Goal: Task Accomplishment & Management: Manage account settings

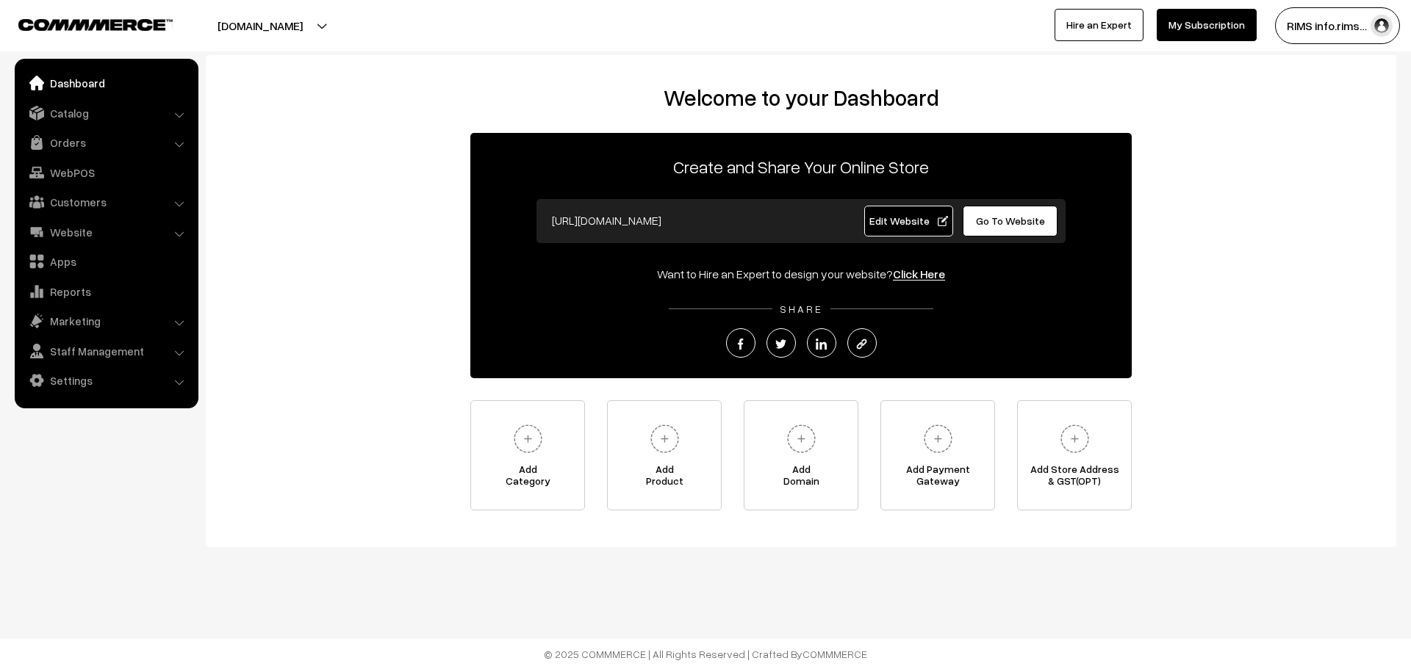
click at [179, 116] on li "Catalog Categories" at bounding box center [106, 113] width 176 height 26
click at [182, 119] on li "Catalog Categories" at bounding box center [106, 113] width 176 height 26
click at [92, 109] on link "Catalog" at bounding box center [105, 113] width 175 height 26
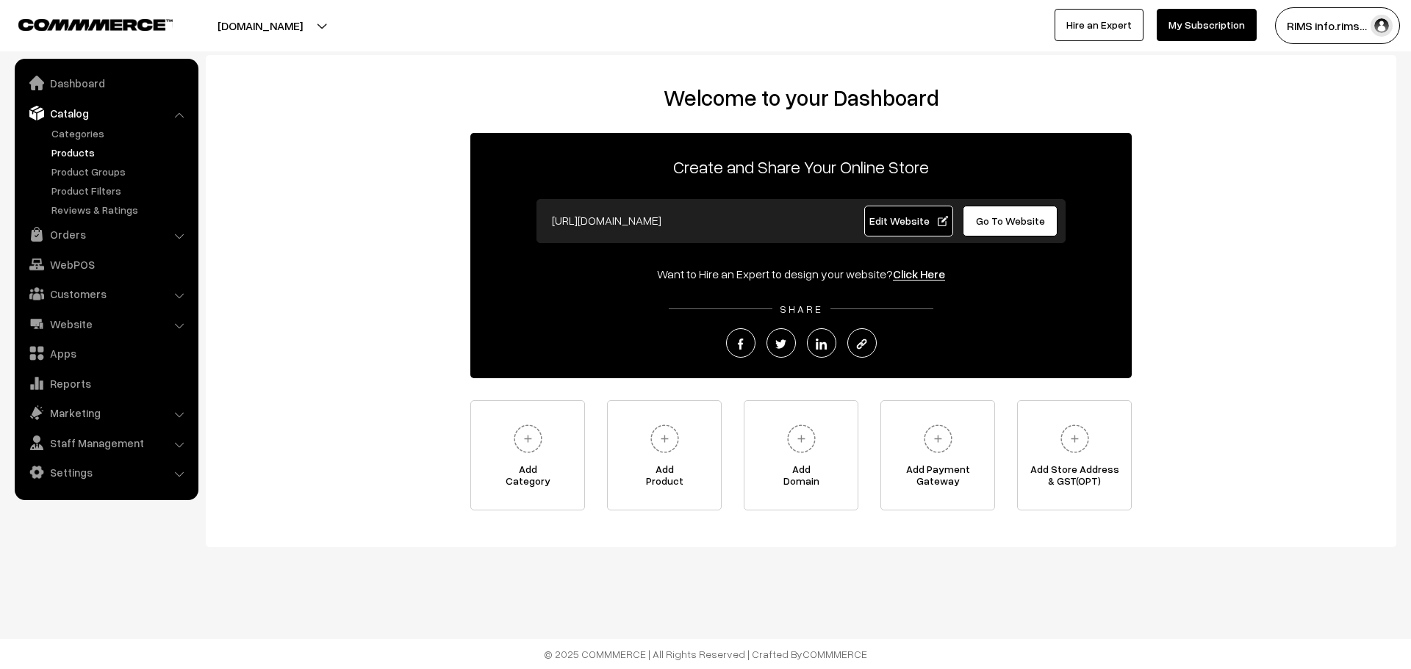
click at [68, 149] on link "Products" at bounding box center [120, 152] width 145 height 15
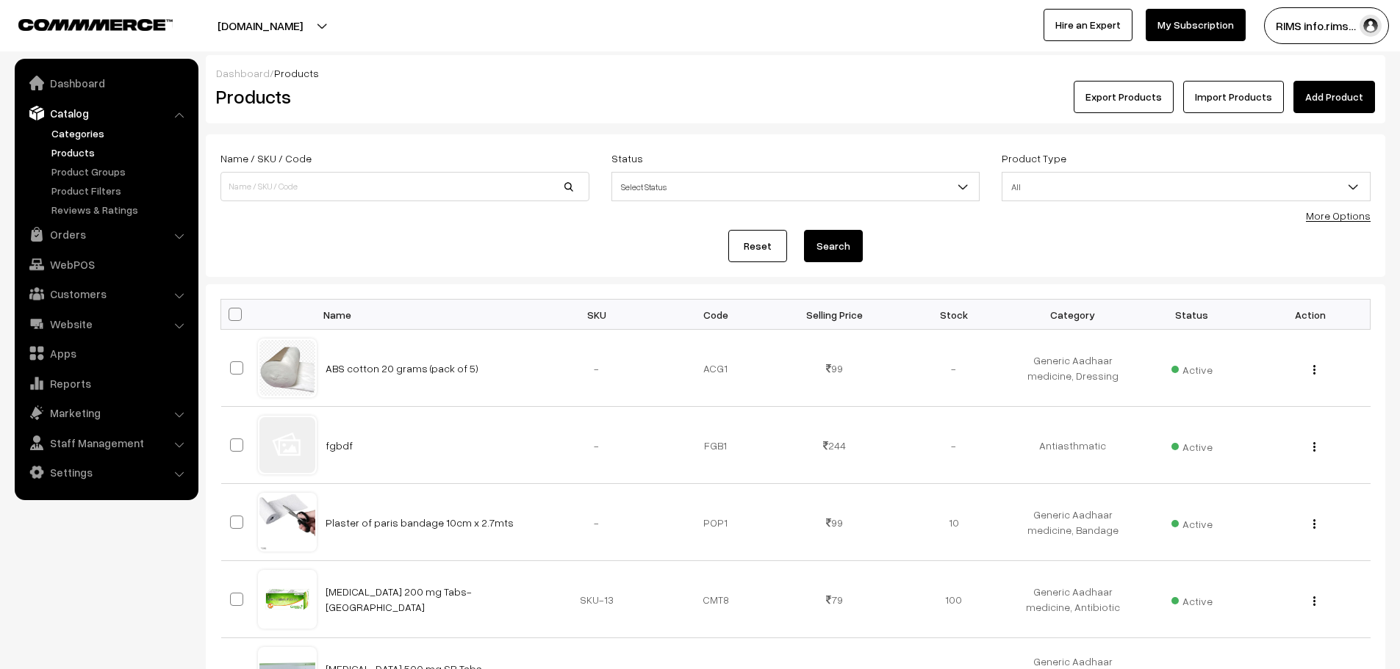
click at [91, 134] on link "Categories" at bounding box center [120, 133] width 145 height 15
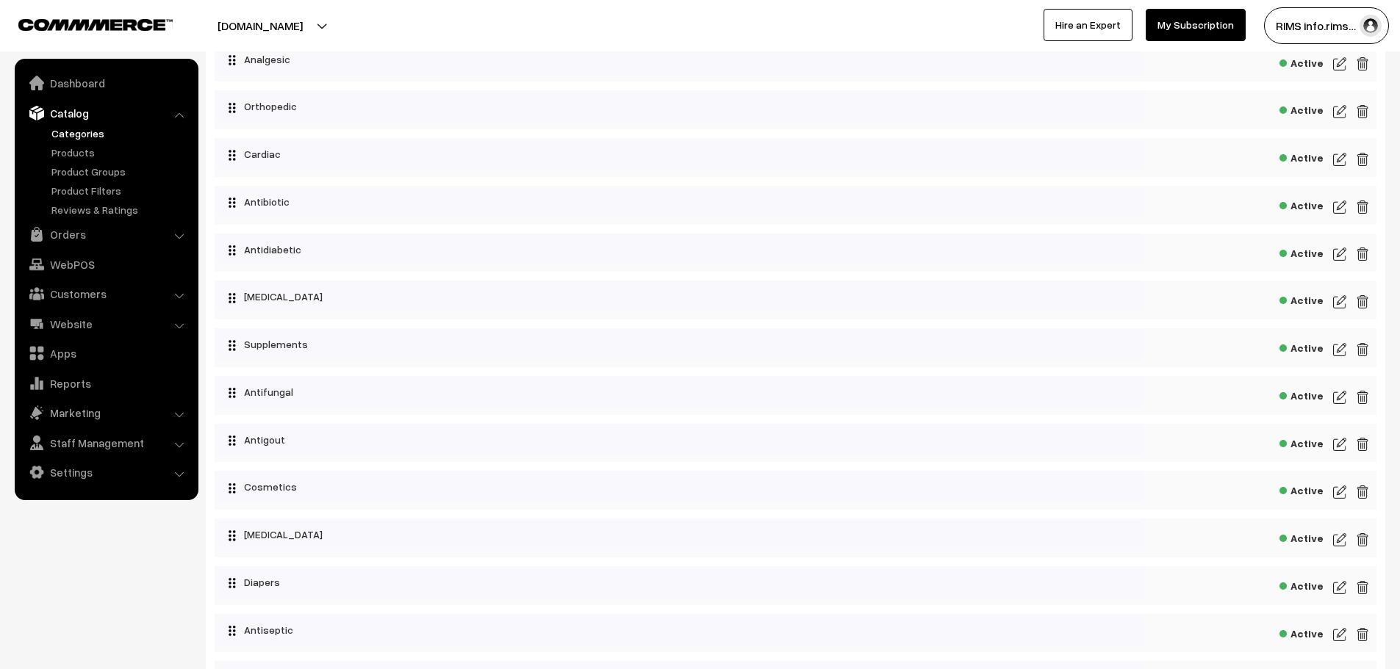
scroll to position [220, 0]
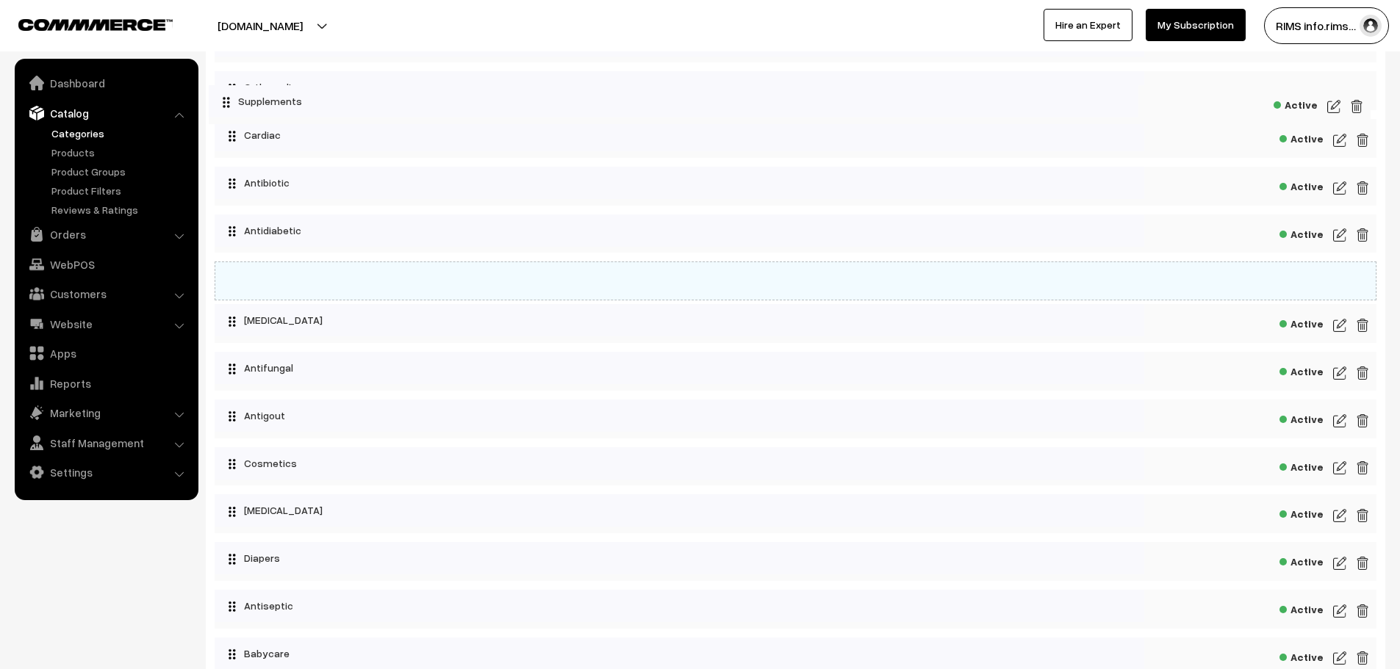
drag, startPoint x: 230, startPoint y: 326, endPoint x: 211, endPoint y: 90, distance: 235.9
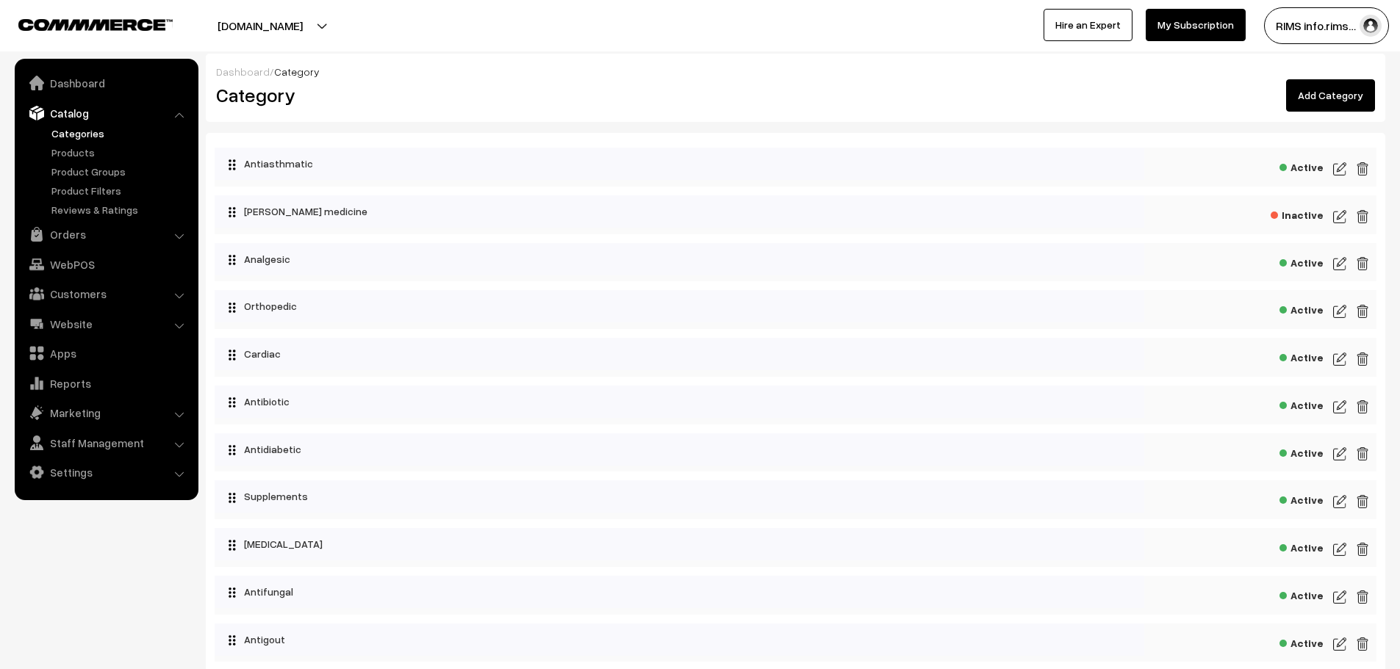
scroll to position [0, 0]
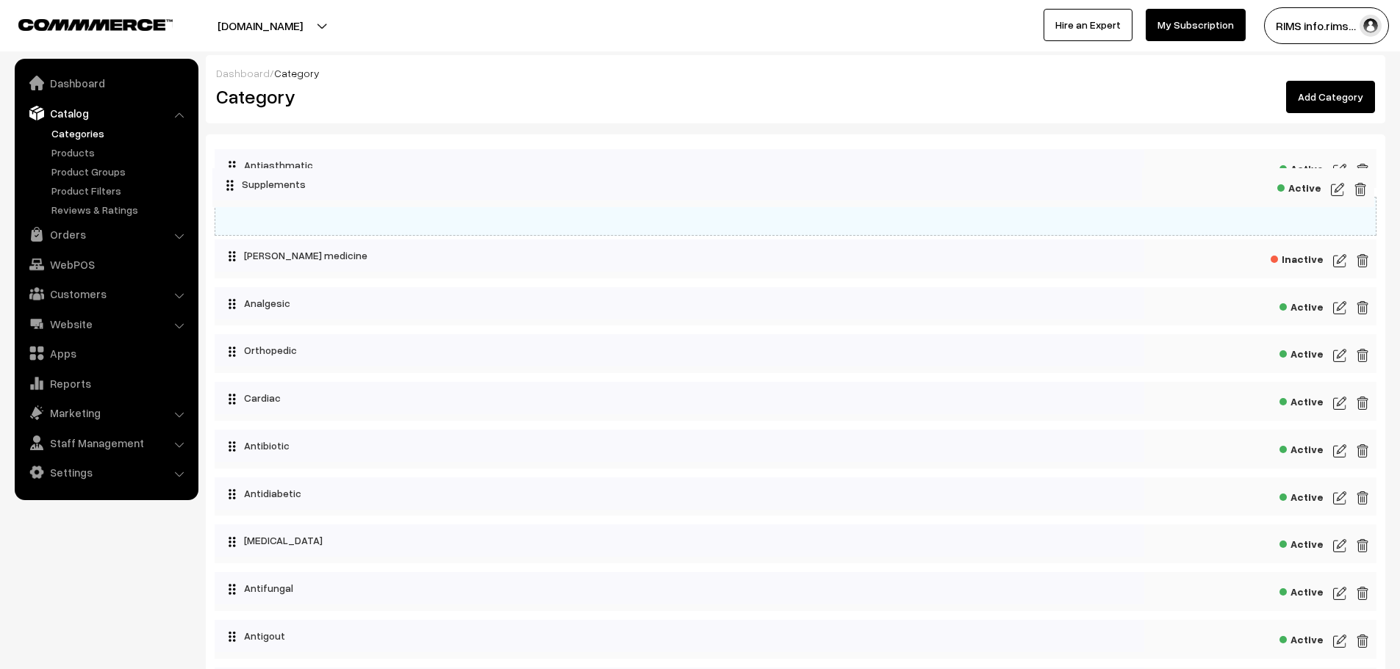
drag, startPoint x: 233, startPoint y: 500, endPoint x: 218, endPoint y: 175, distance: 325.9
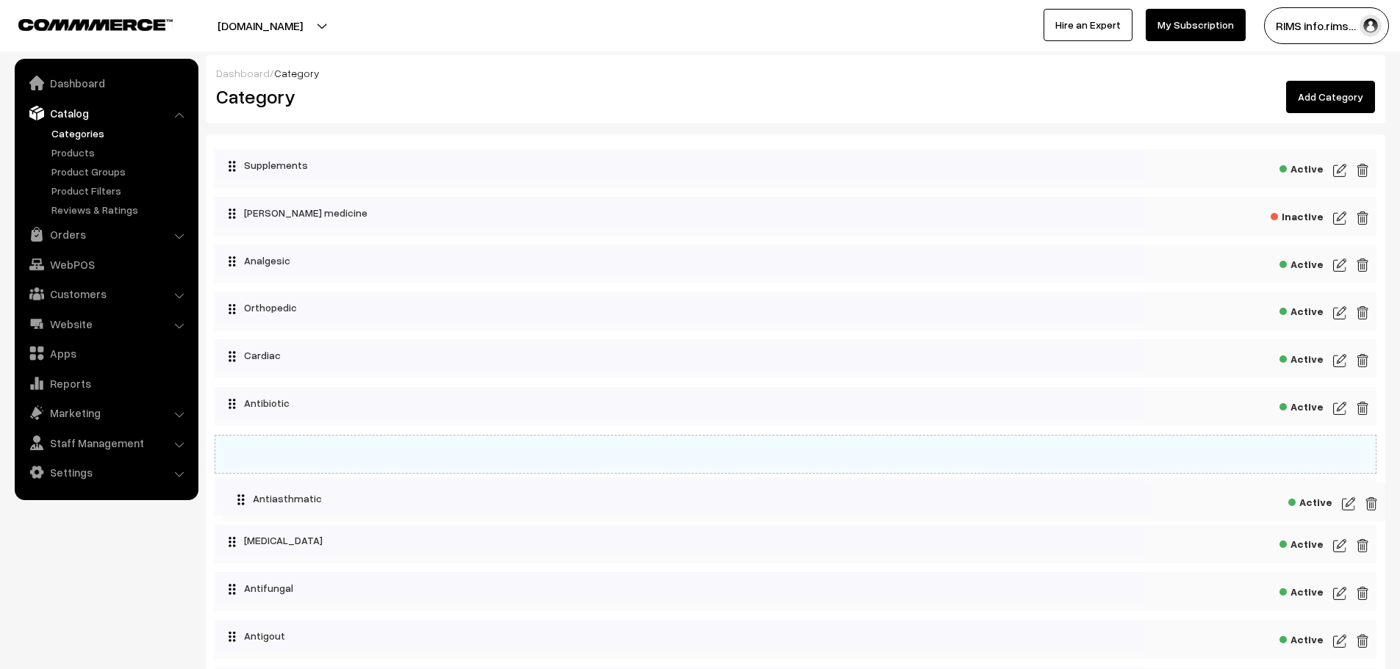
drag, startPoint x: 232, startPoint y: 165, endPoint x: 229, endPoint y: 488, distance: 323.3
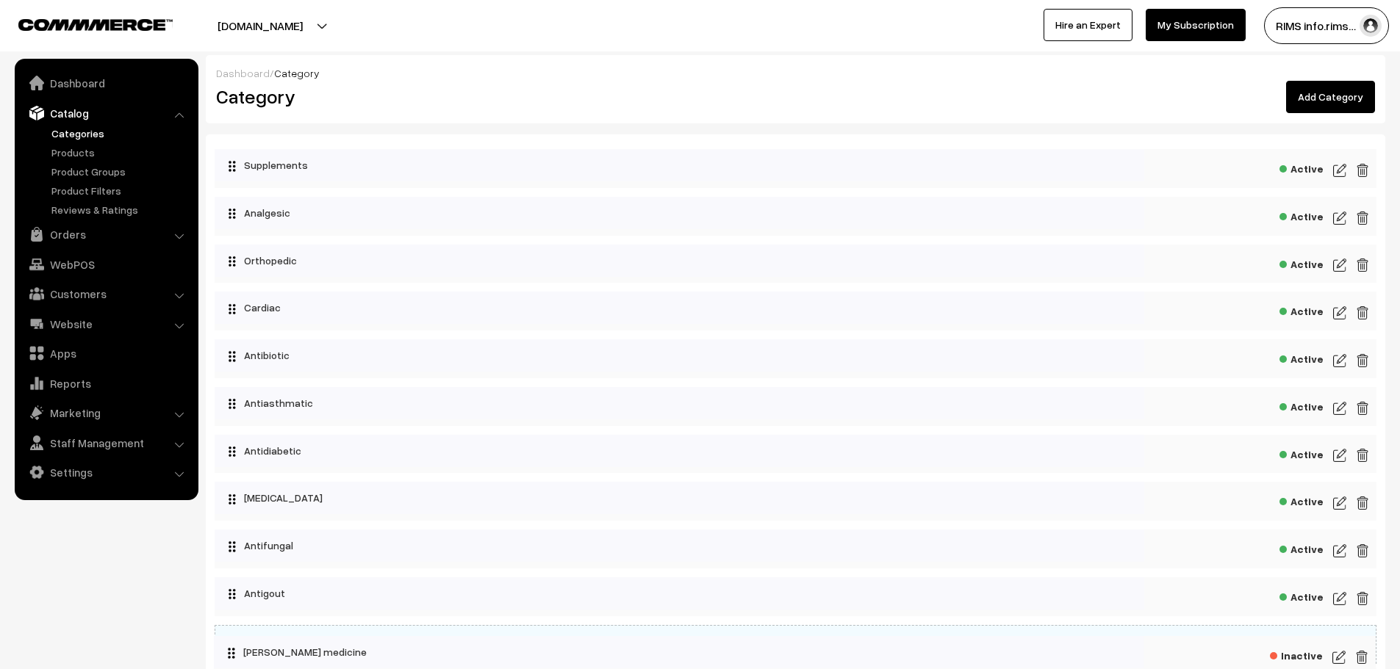
drag, startPoint x: 231, startPoint y: 215, endPoint x: 217, endPoint y: 644, distance: 429.4
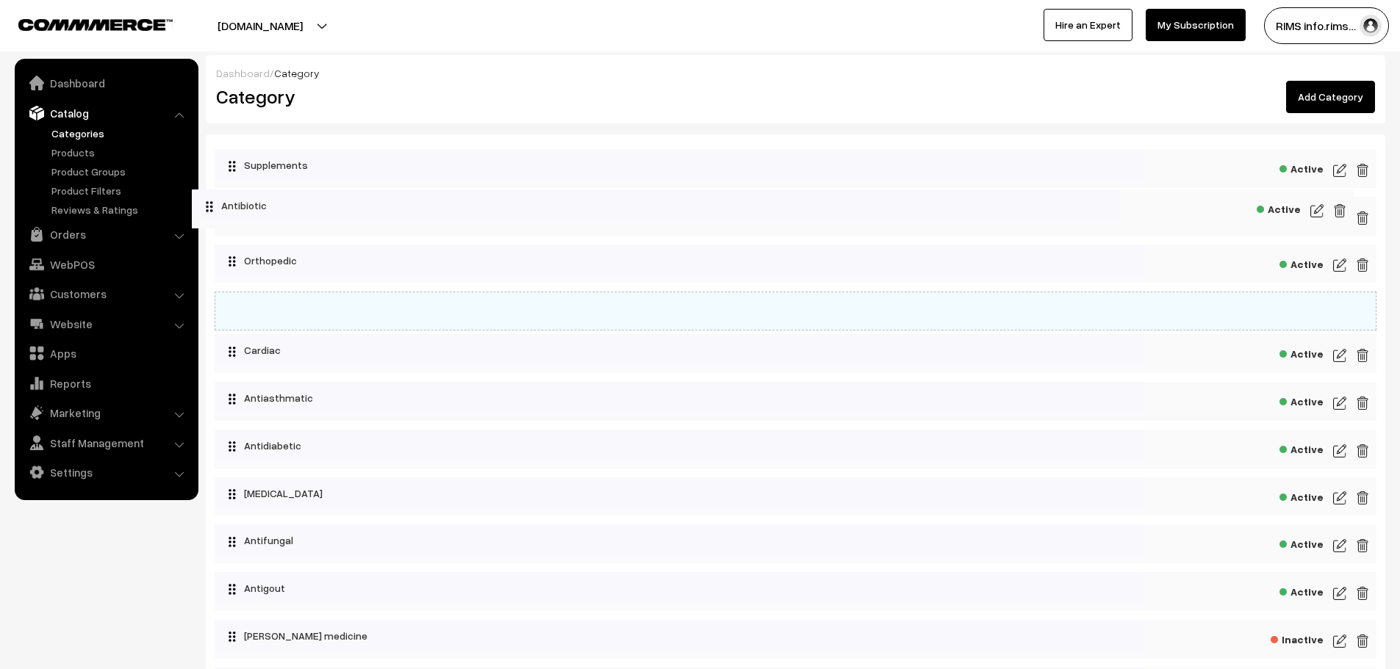
drag, startPoint x: 229, startPoint y: 359, endPoint x: 193, endPoint y: 195, distance: 166.9
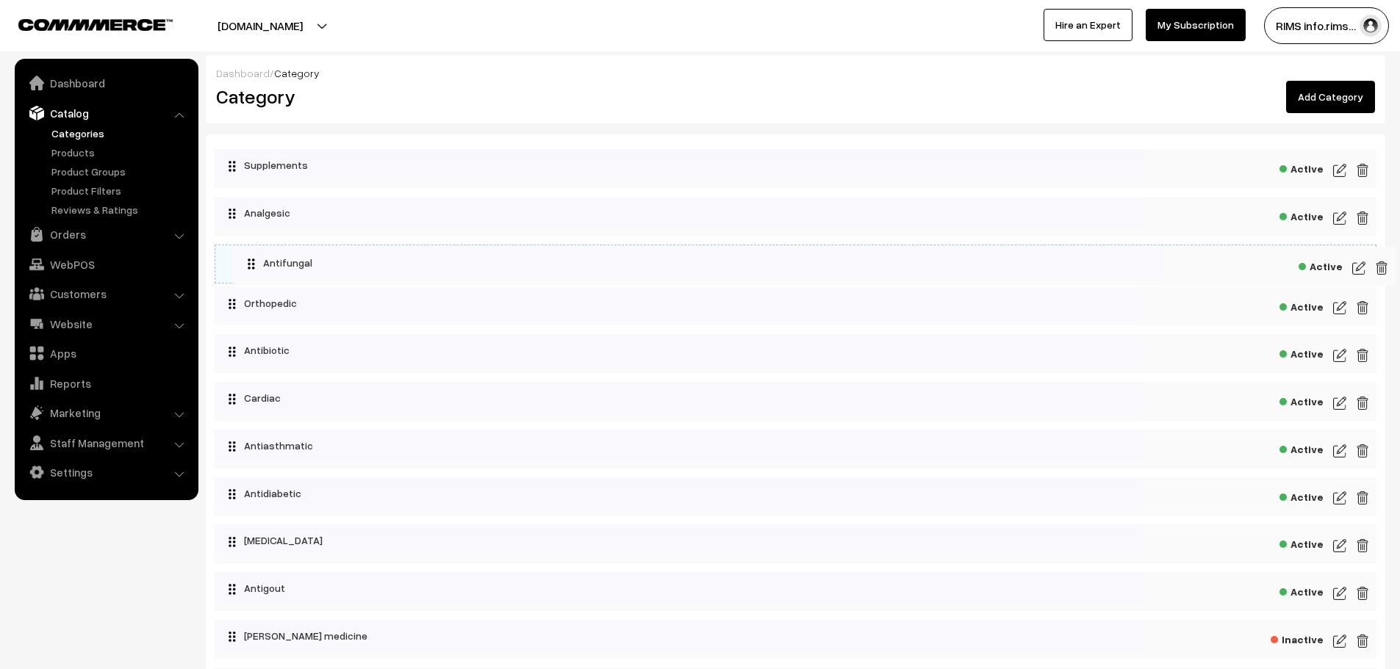
drag, startPoint x: 232, startPoint y: 553, endPoint x: 238, endPoint y: 259, distance: 294.0
drag, startPoint x: 232, startPoint y: 356, endPoint x: 213, endPoint y: 199, distance: 157.7
drag, startPoint x: 231, startPoint y: 499, endPoint x: 216, endPoint y: 318, distance: 181.4
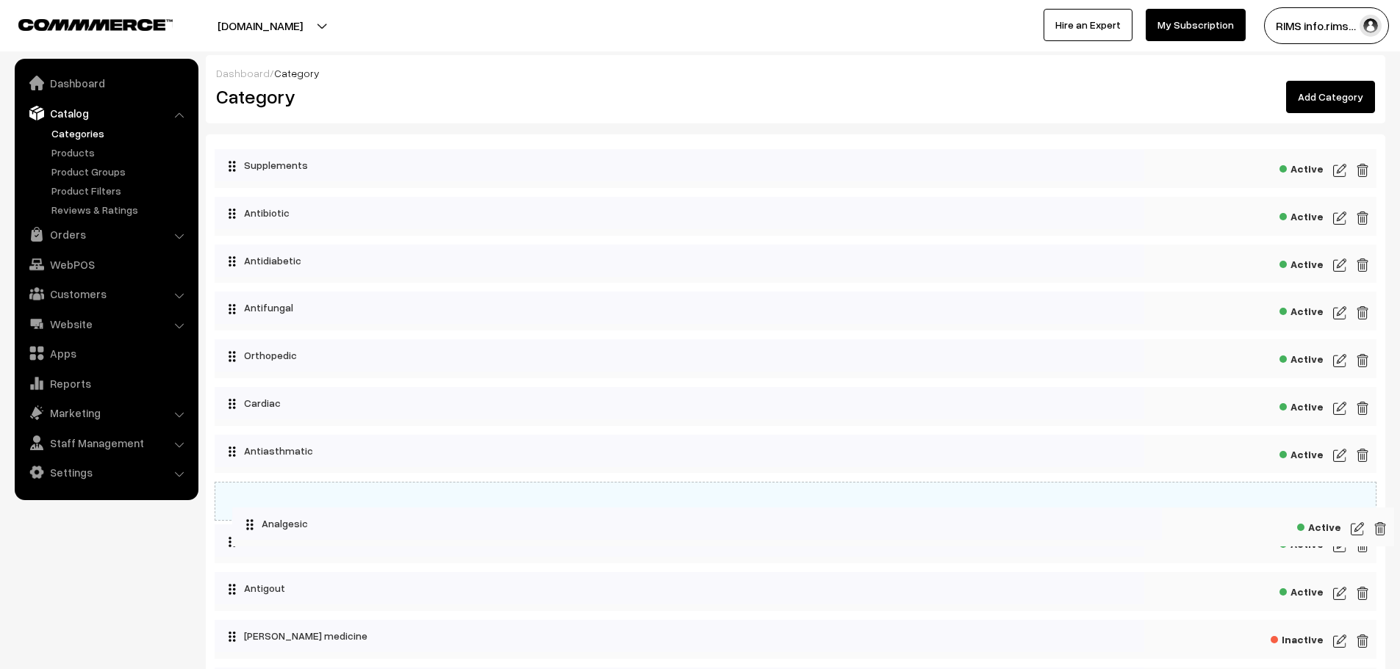
drag, startPoint x: 229, startPoint y: 211, endPoint x: 234, endPoint y: 511, distance: 299.8
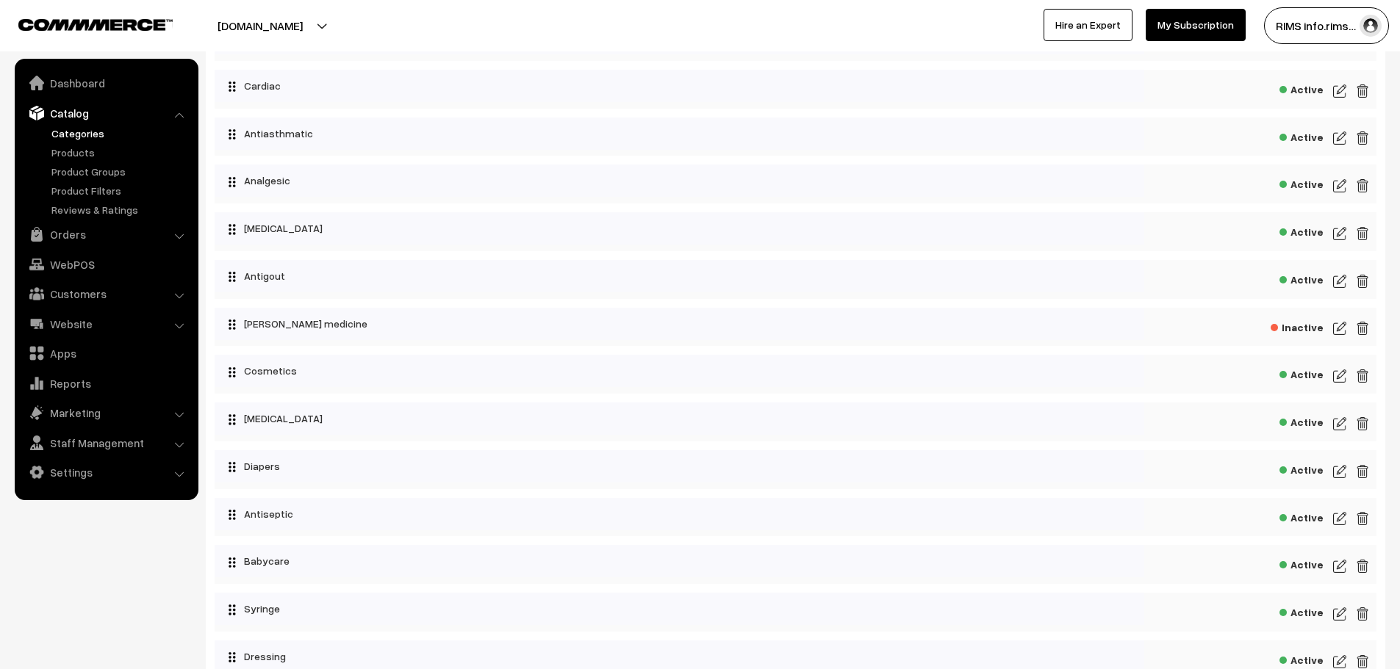
scroll to position [343, 0]
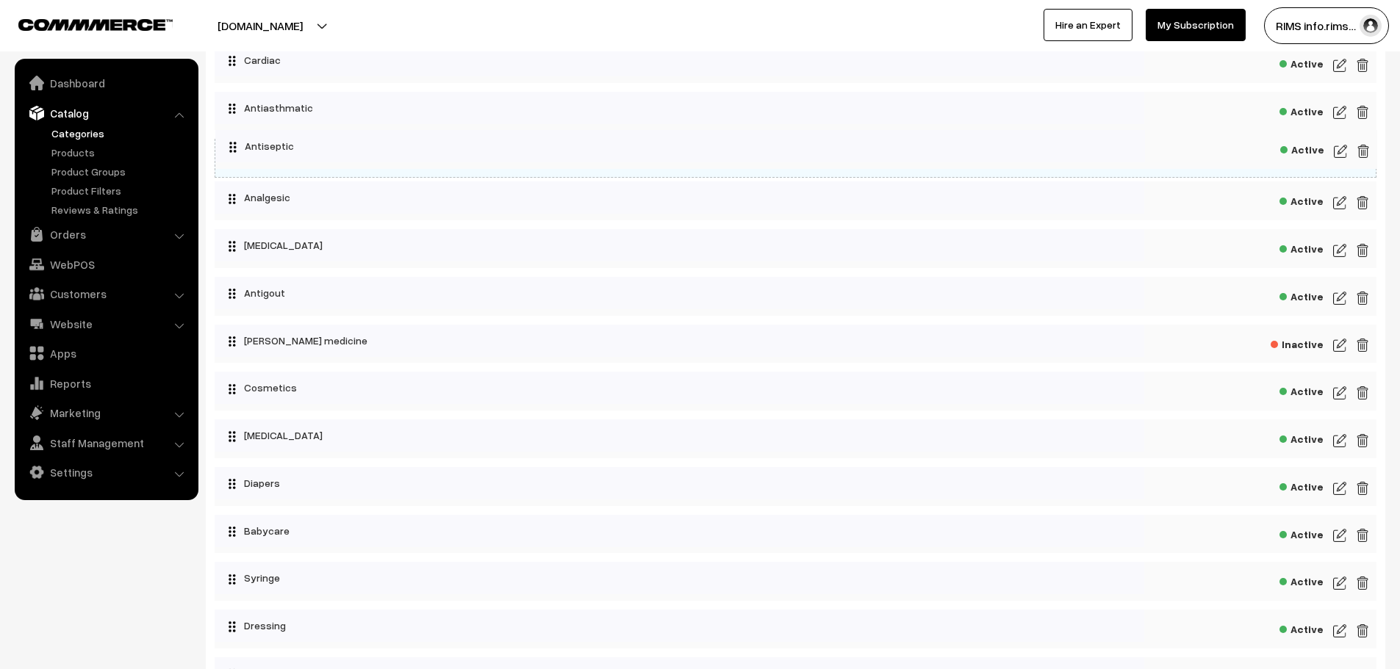
drag, startPoint x: 234, startPoint y: 489, endPoint x: 221, endPoint y: 135, distance: 354.4
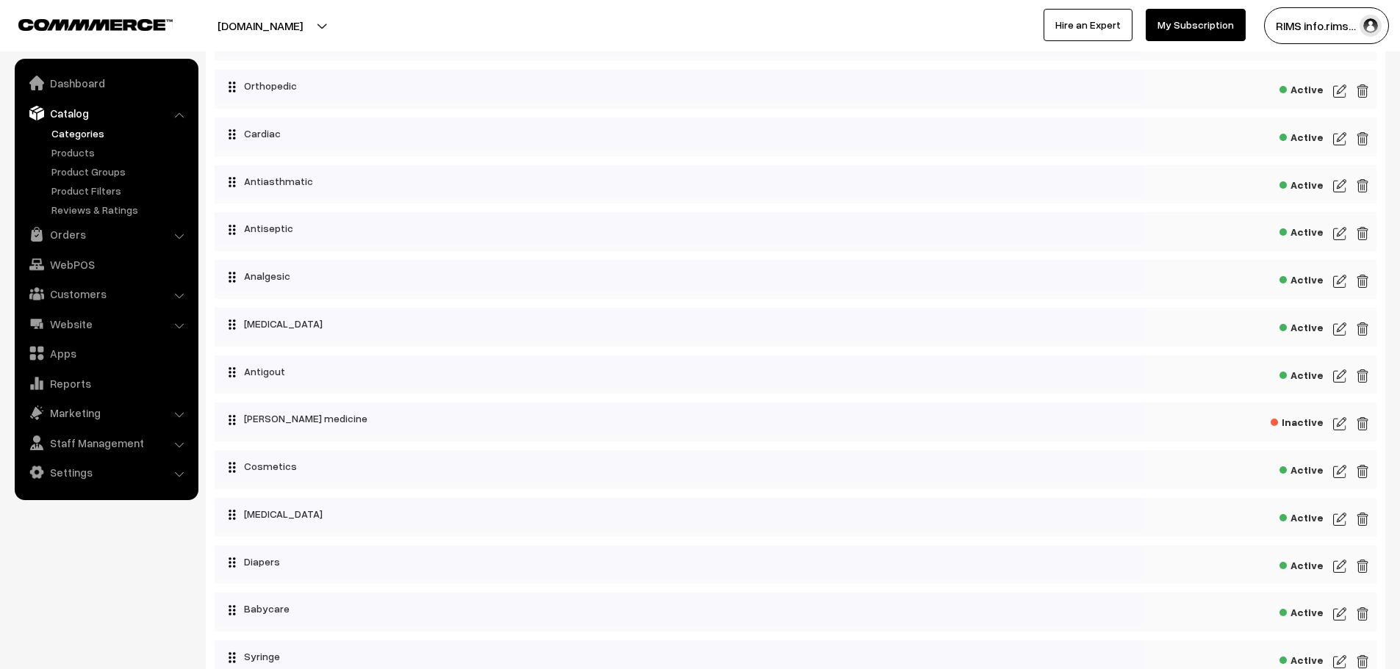
scroll to position [0, 0]
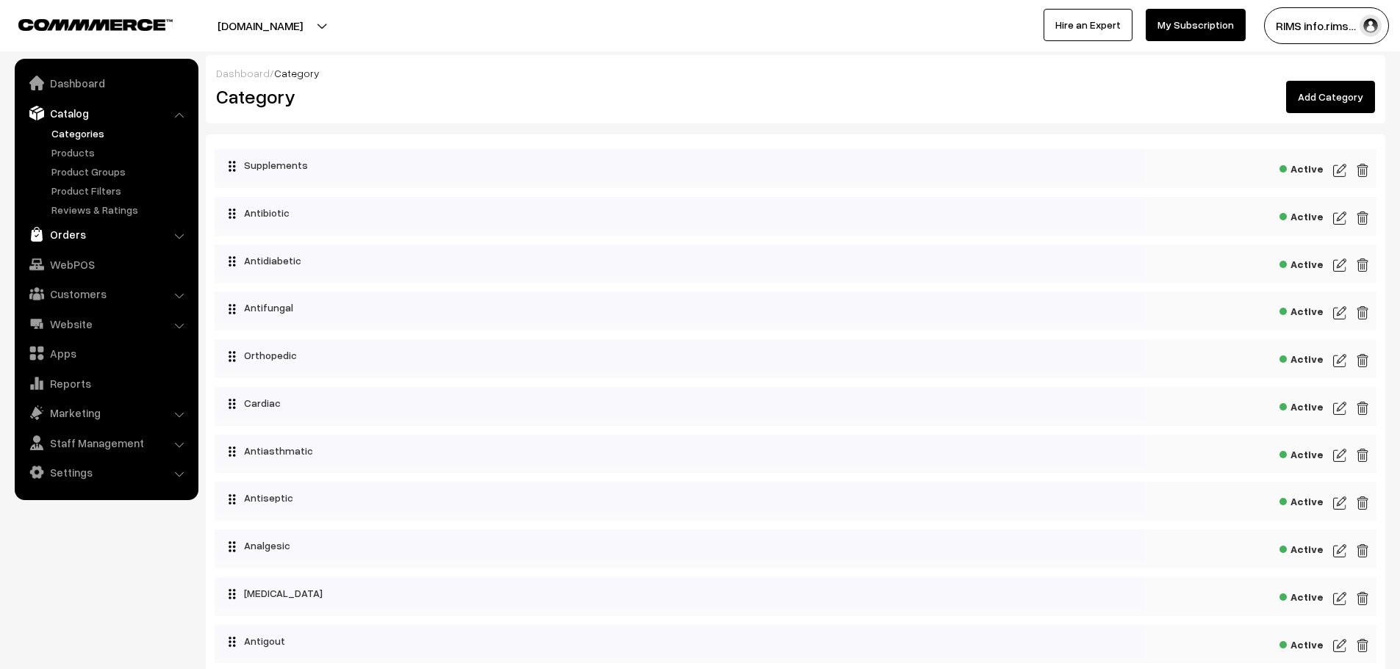
click at [127, 242] on link "Orders" at bounding box center [105, 234] width 175 height 26
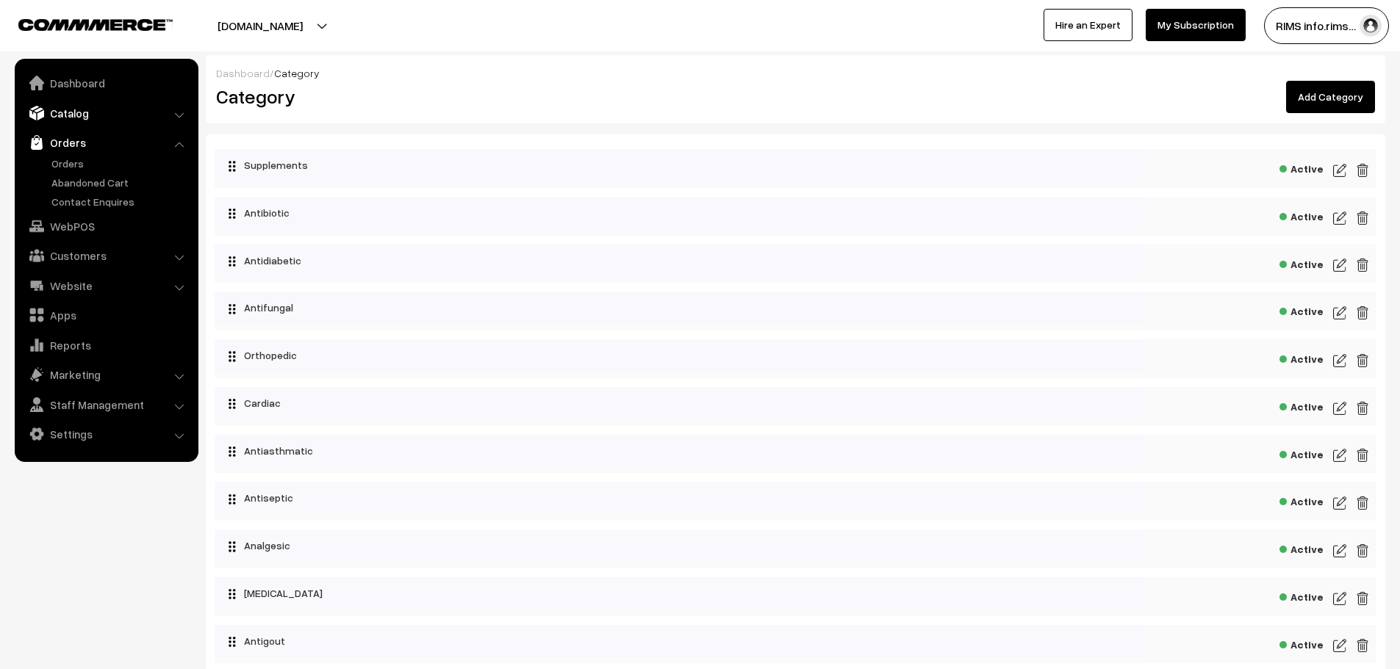
click at [90, 123] on link "Catalog" at bounding box center [105, 113] width 175 height 26
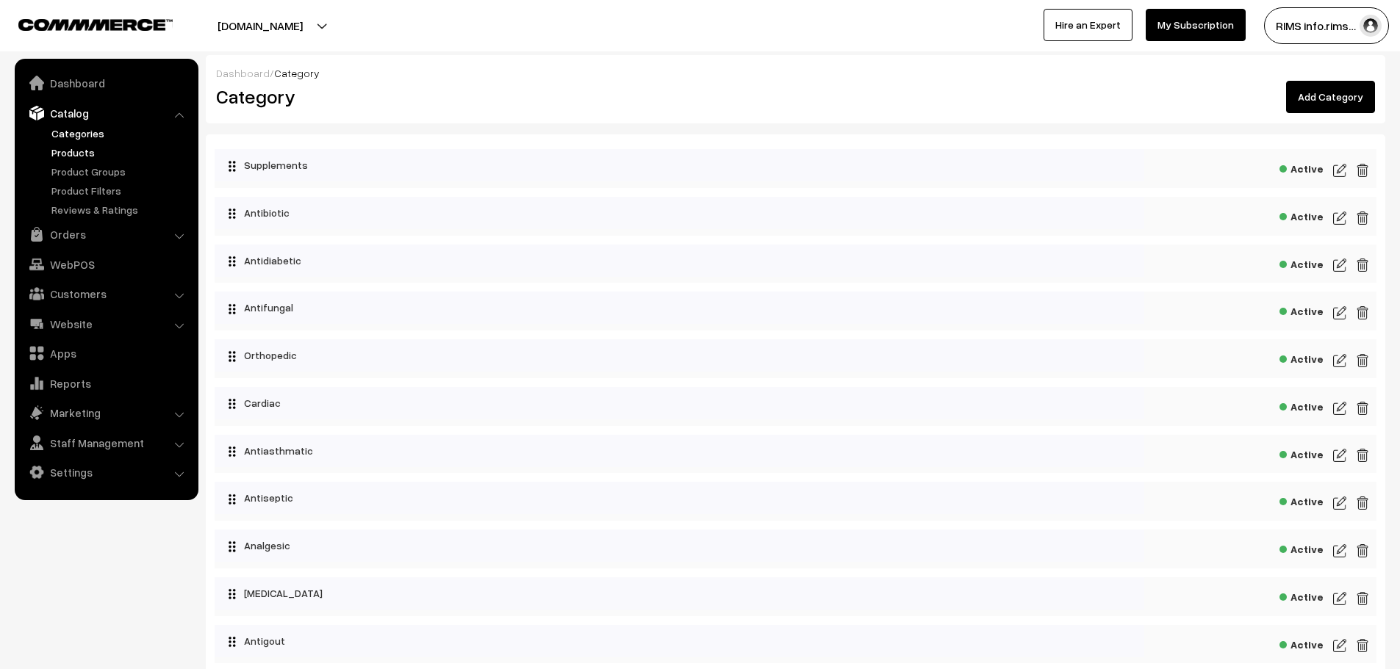
click at [85, 153] on link "Products" at bounding box center [120, 152] width 145 height 15
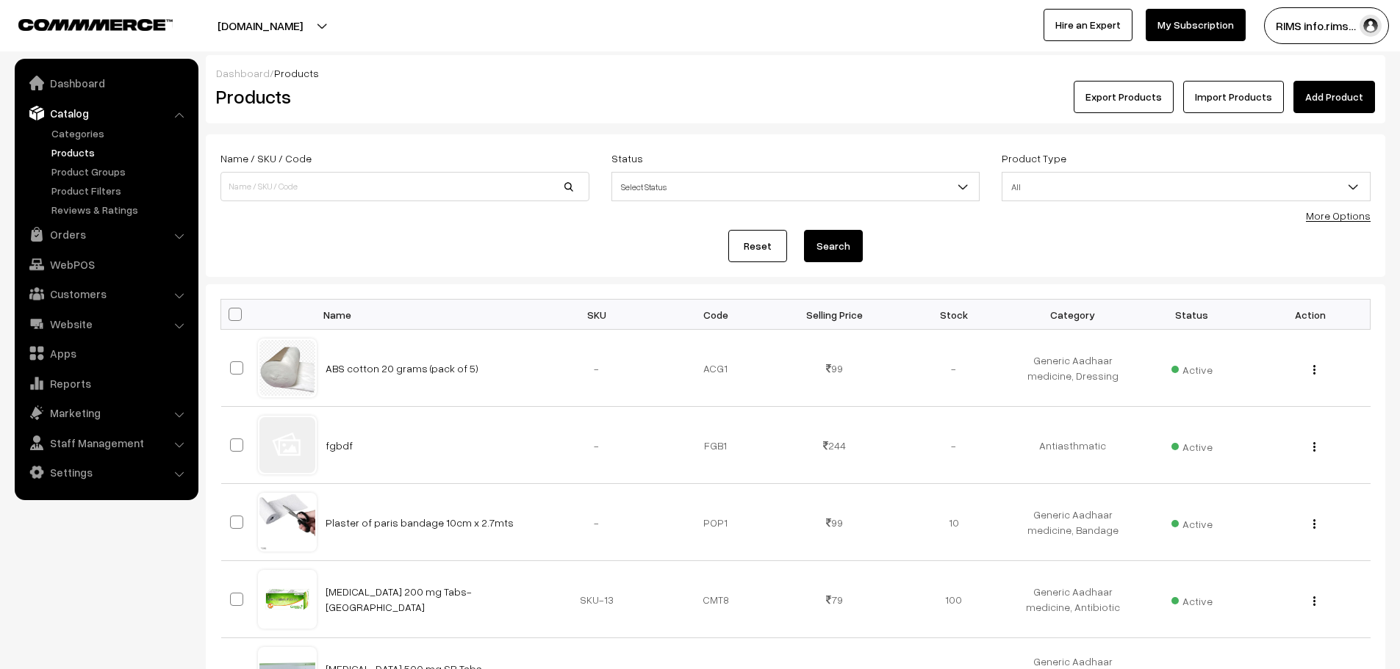
click at [1074, 195] on span "All" at bounding box center [1185, 187] width 367 height 26
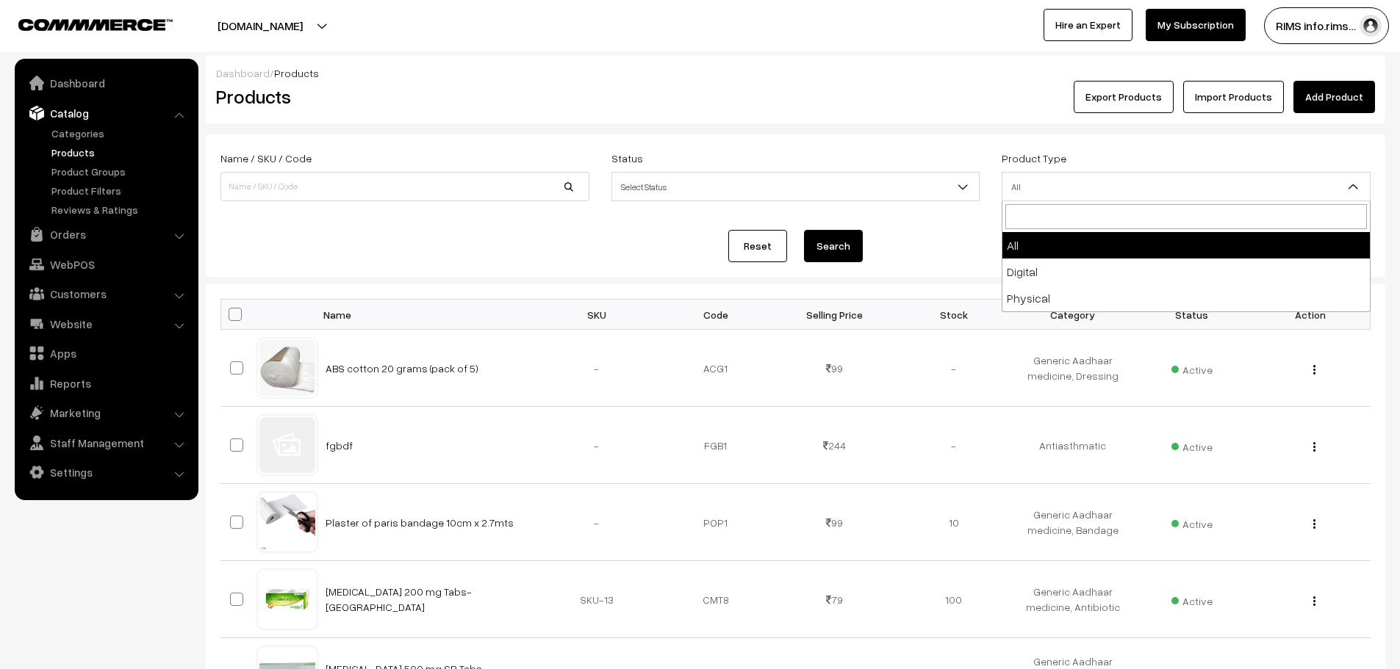
click at [1074, 195] on span "All" at bounding box center [1185, 187] width 367 height 26
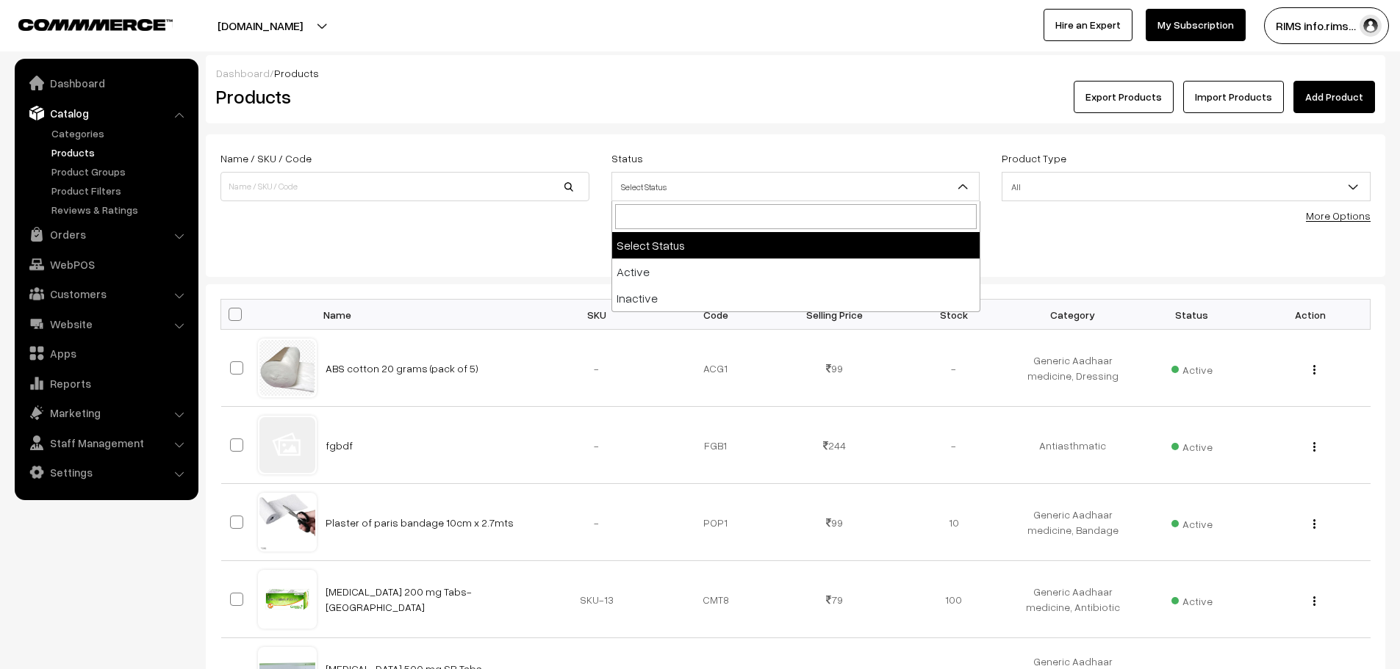
click at [932, 190] on span "Select Status" at bounding box center [795, 187] width 367 height 26
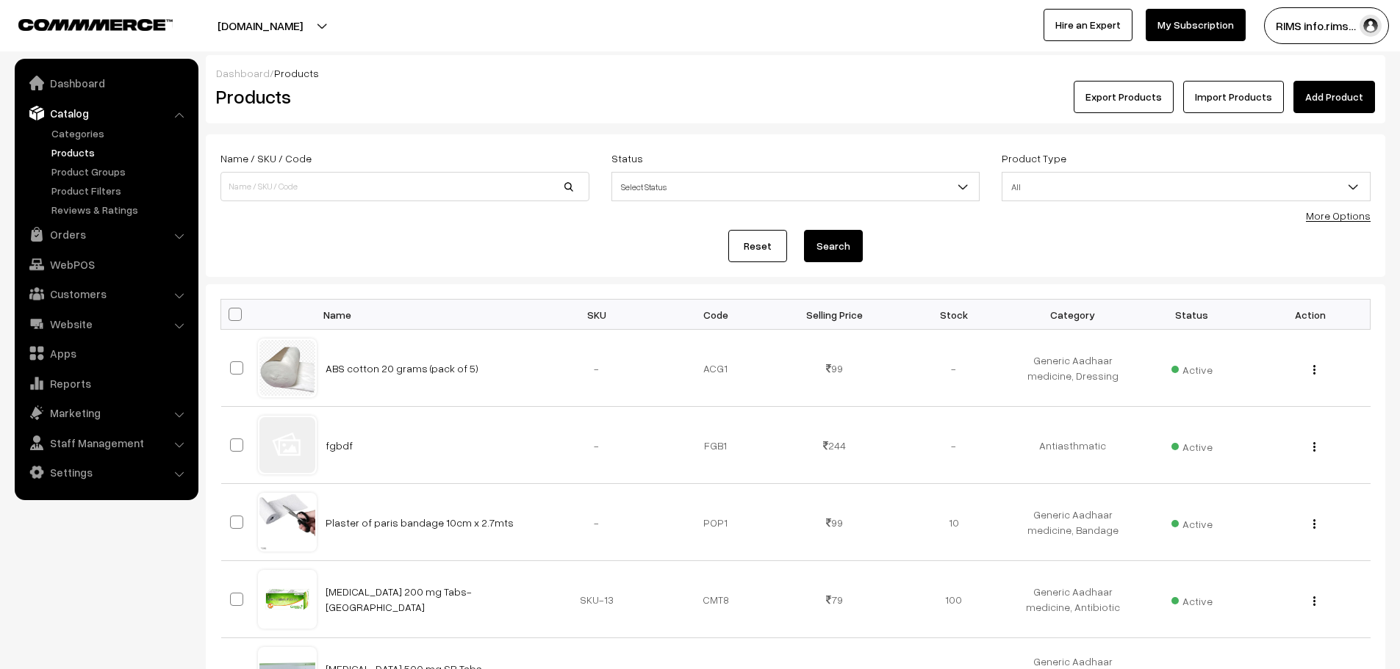
click at [932, 190] on span "Select Status" at bounding box center [795, 187] width 367 height 26
drag, startPoint x: 223, startPoint y: 364, endPoint x: 211, endPoint y: 384, distance: 23.4
click at [103, 333] on link "Website" at bounding box center [105, 324] width 175 height 26
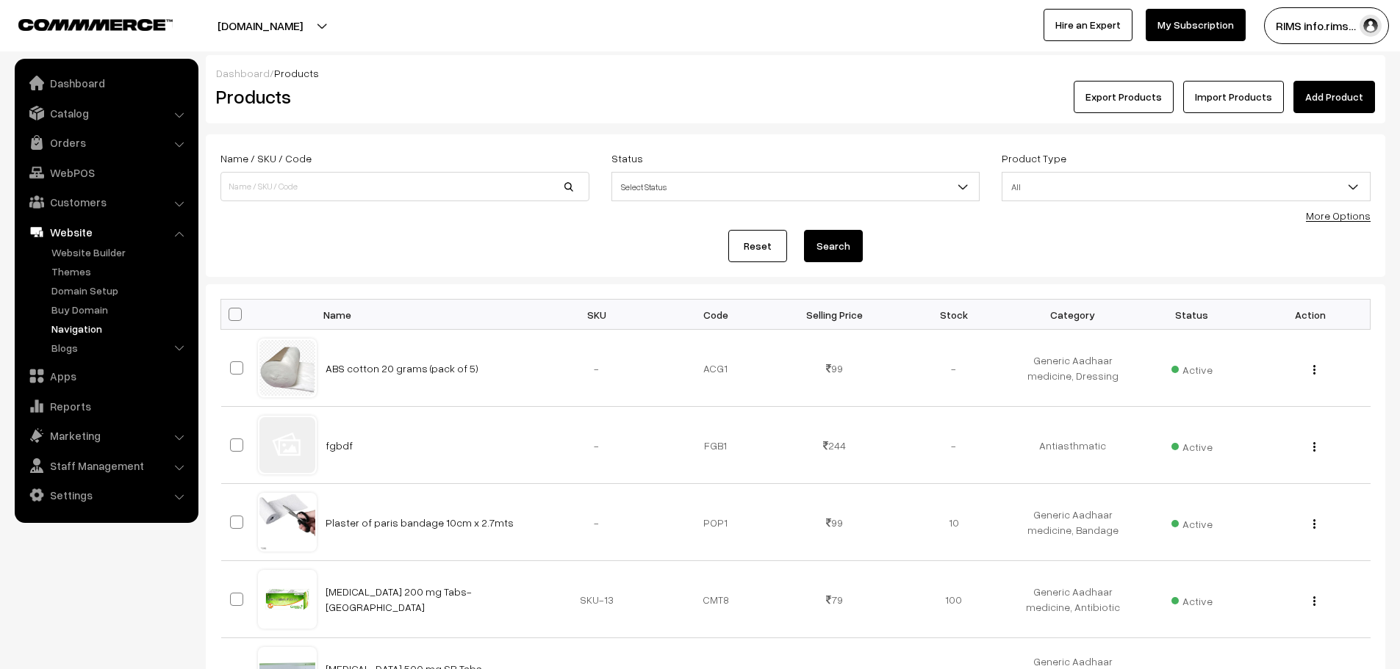
click at [91, 330] on link "Navigation" at bounding box center [120, 328] width 145 height 15
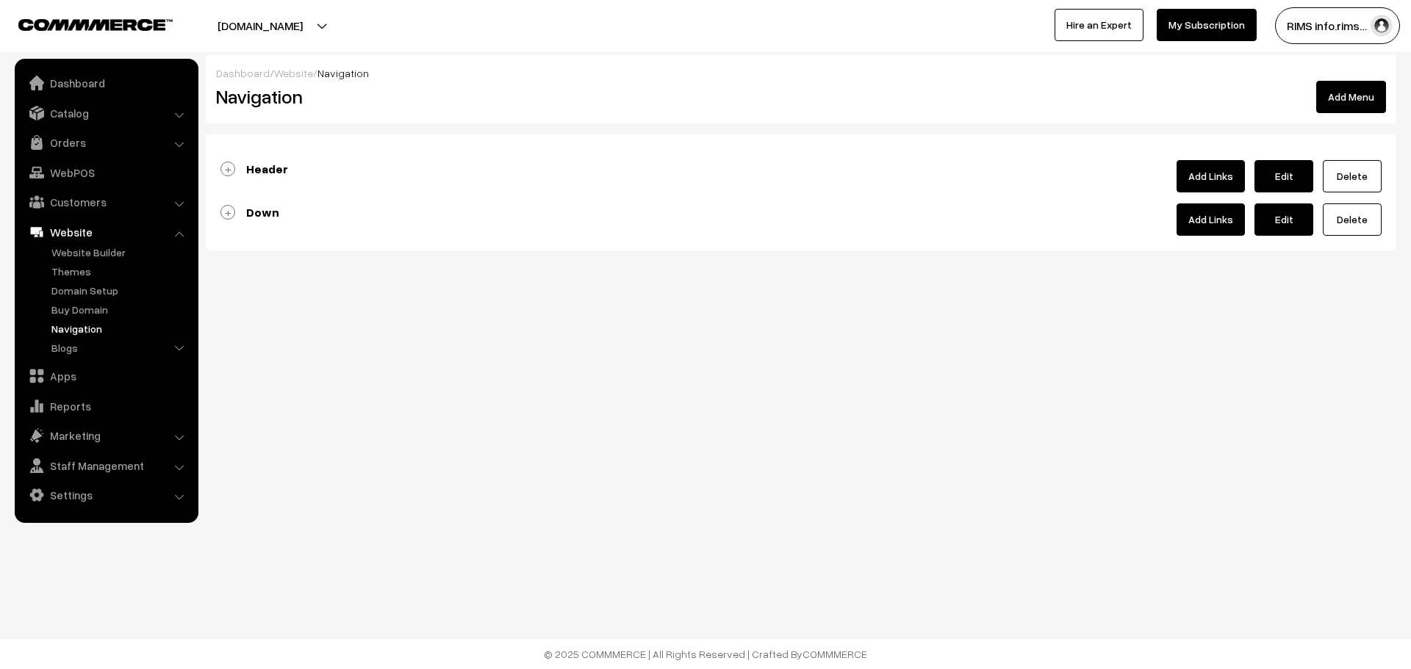
click at [247, 169] on b "Header" at bounding box center [267, 169] width 42 height 15
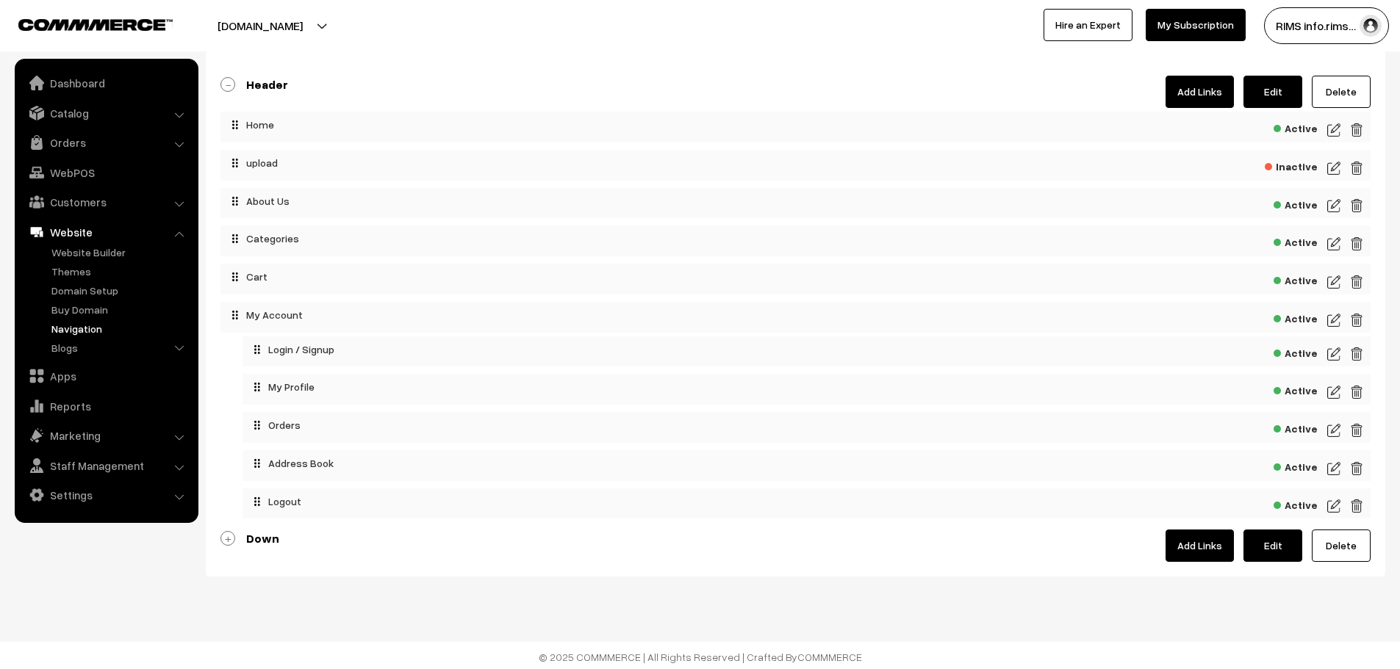
scroll to position [87, 0]
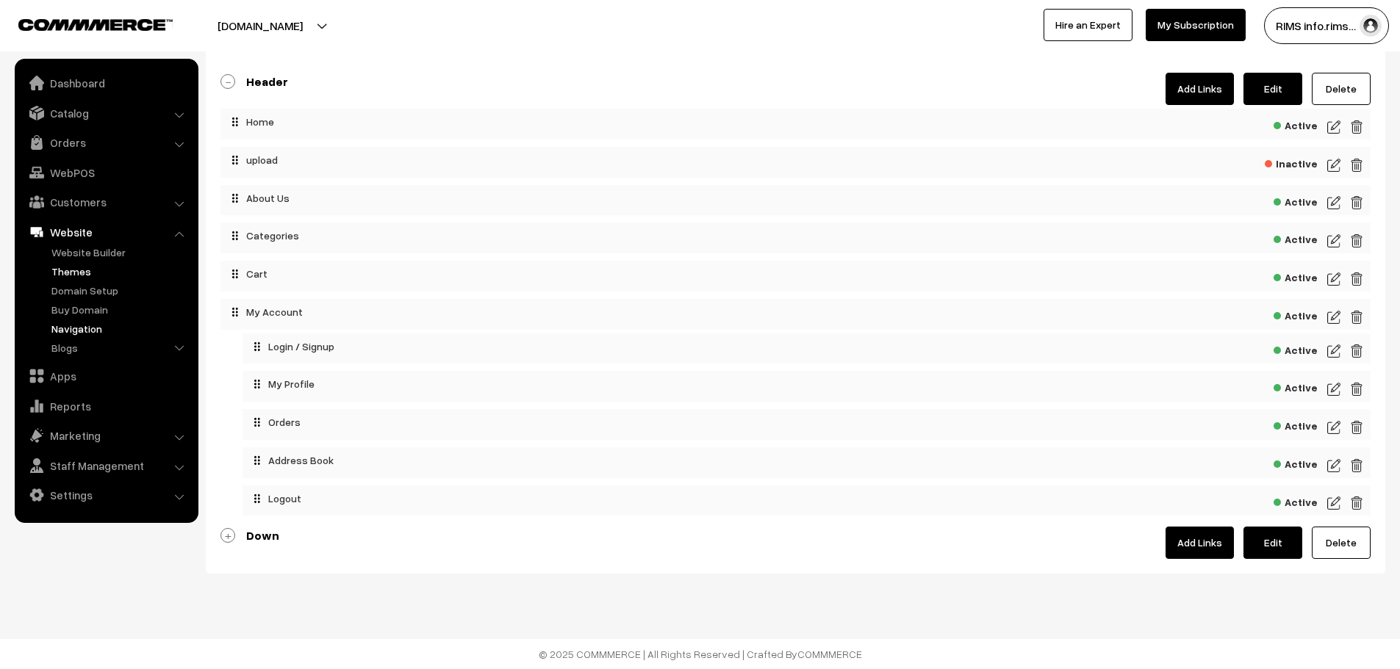
click at [79, 273] on link "Themes" at bounding box center [120, 271] width 145 height 15
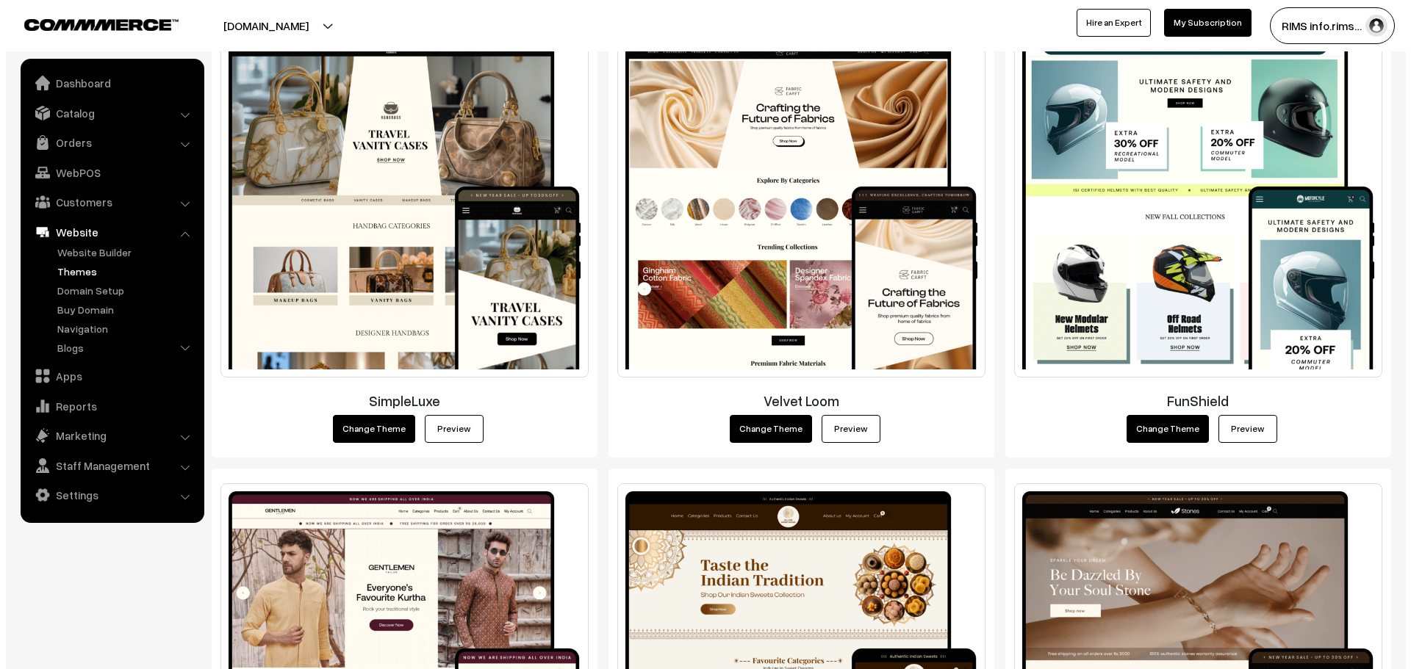
scroll to position [2110, 0]
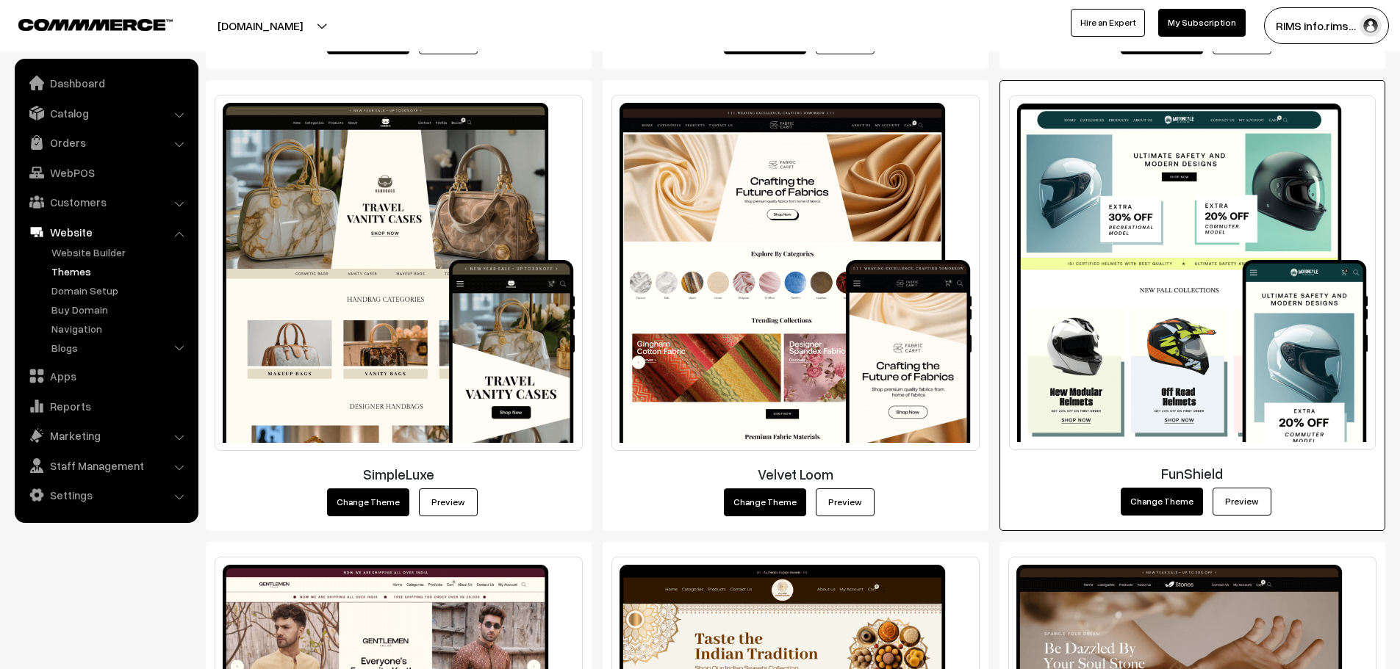
click at [1140, 497] on button "Change Theme" at bounding box center [1162, 502] width 82 height 28
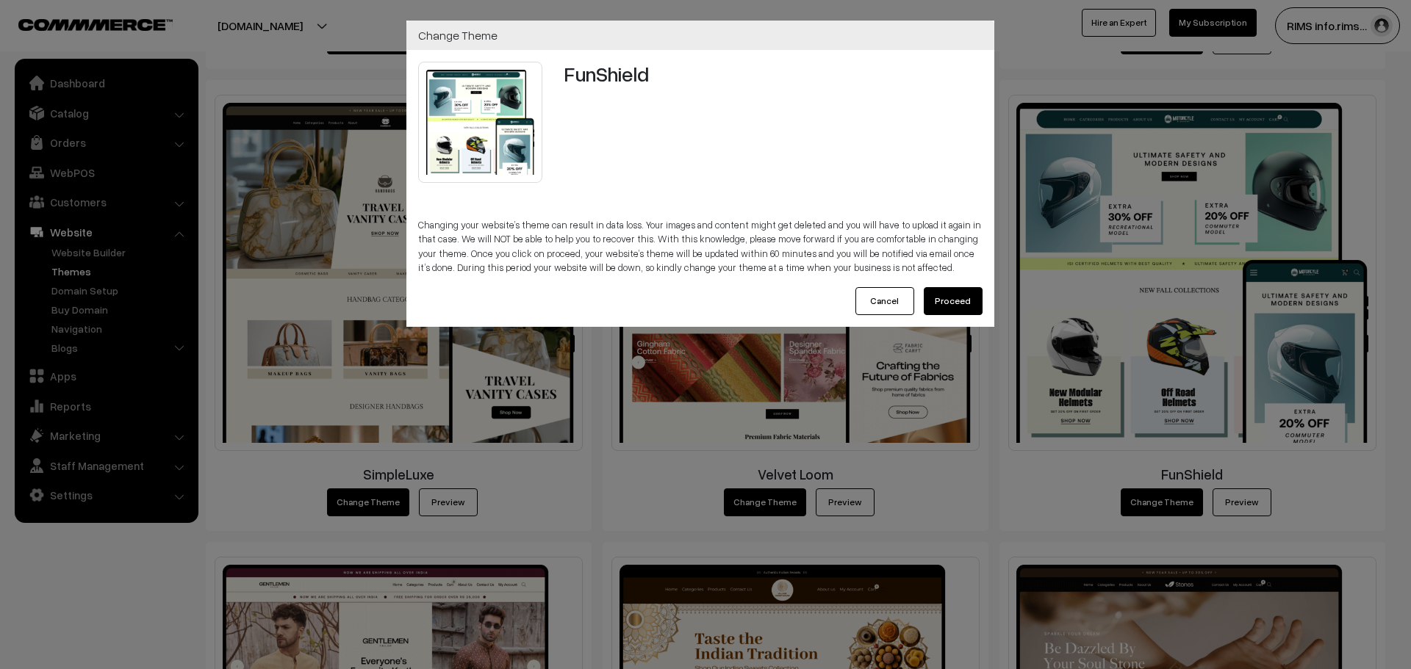
click at [972, 299] on button "Proceed" at bounding box center [953, 301] width 59 height 28
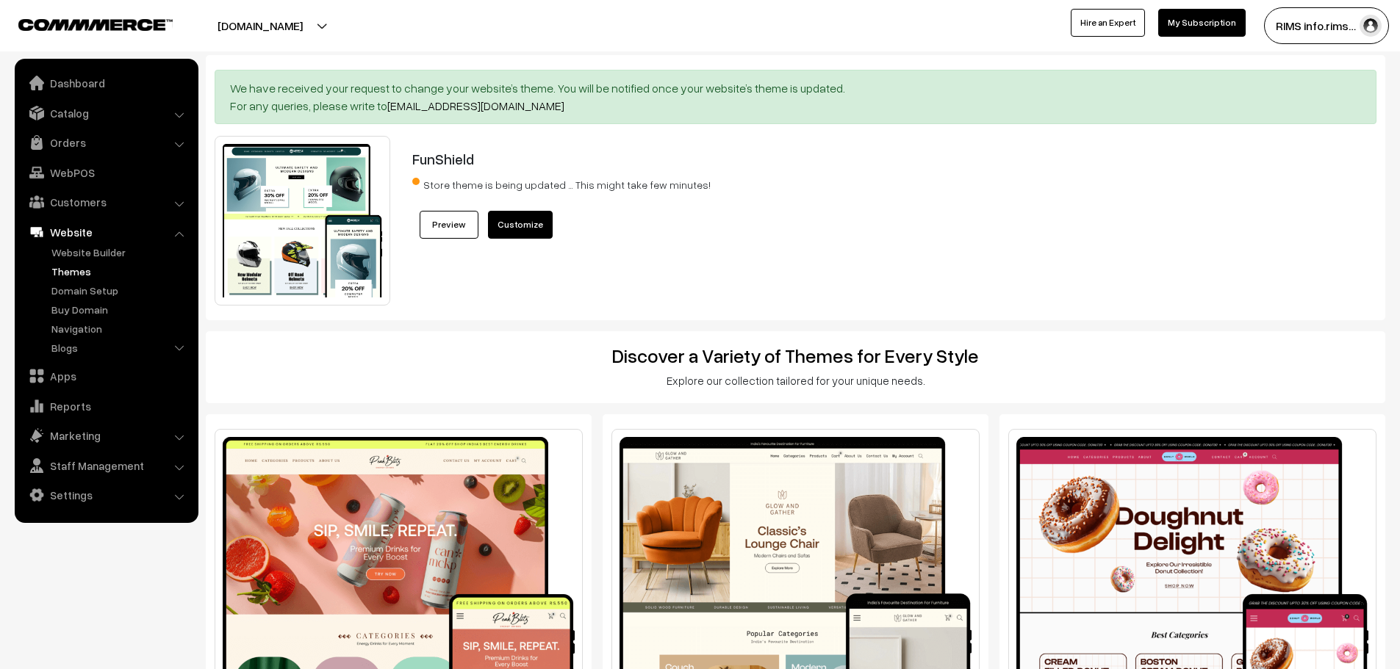
click at [450, 226] on link "Preview" at bounding box center [449, 225] width 59 height 28
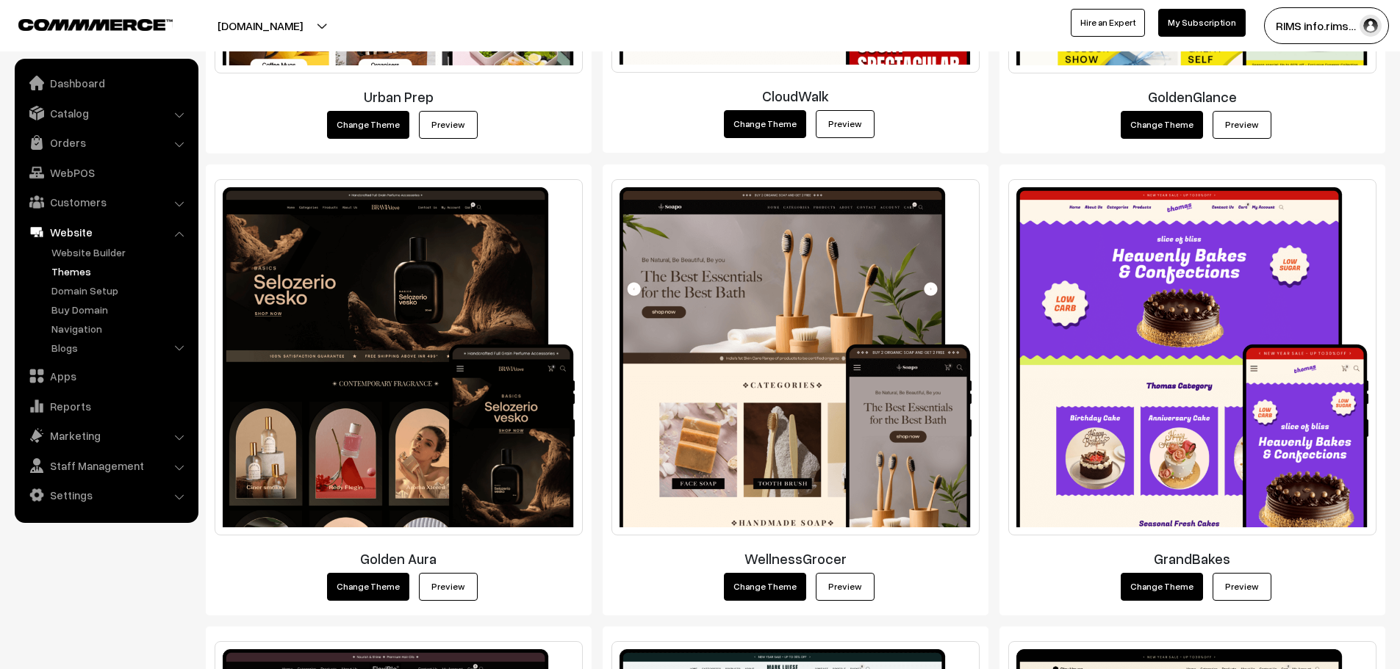
scroll to position [1176, 0]
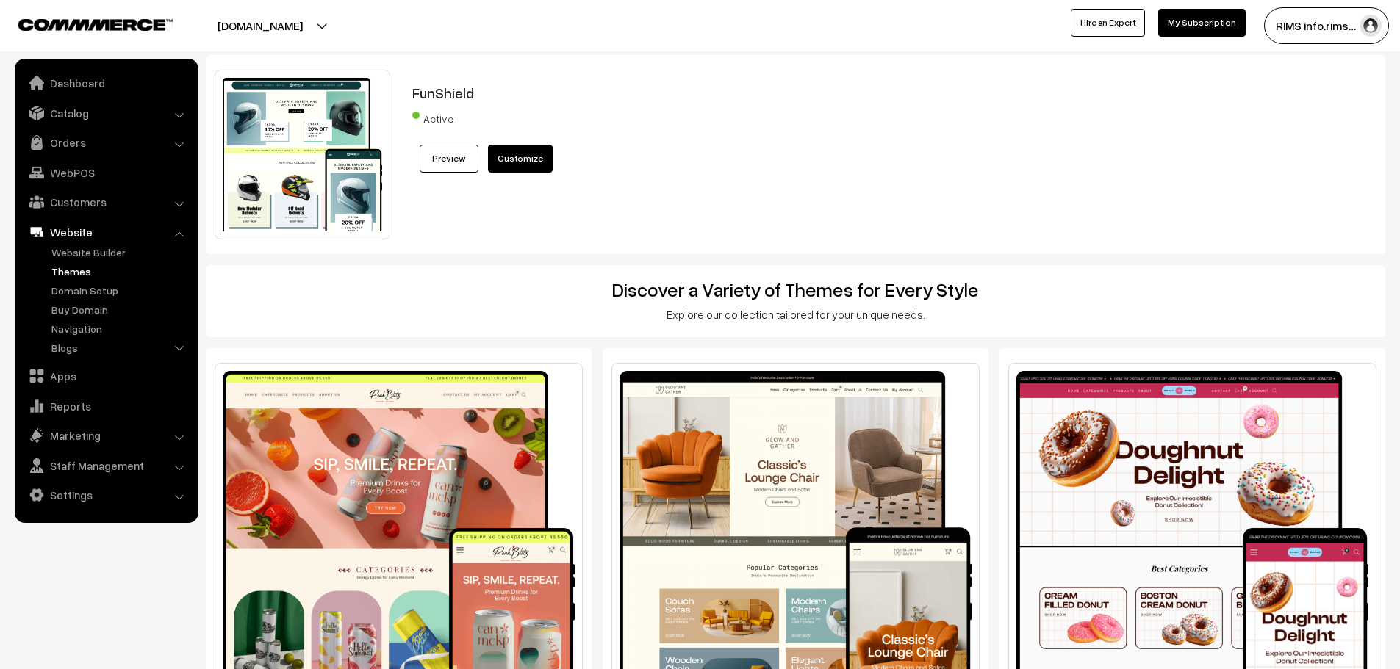
click at [415, 115] on span "Active" at bounding box center [448, 116] width 73 height 19
click at [334, 28] on button "[DOMAIN_NAME]" at bounding box center [260, 25] width 188 height 37
click at [694, 212] on div "FunShield Active Preview Customize" at bounding box center [845, 155] width 888 height 170
click at [78, 348] on link "Blogs" at bounding box center [120, 347] width 145 height 15
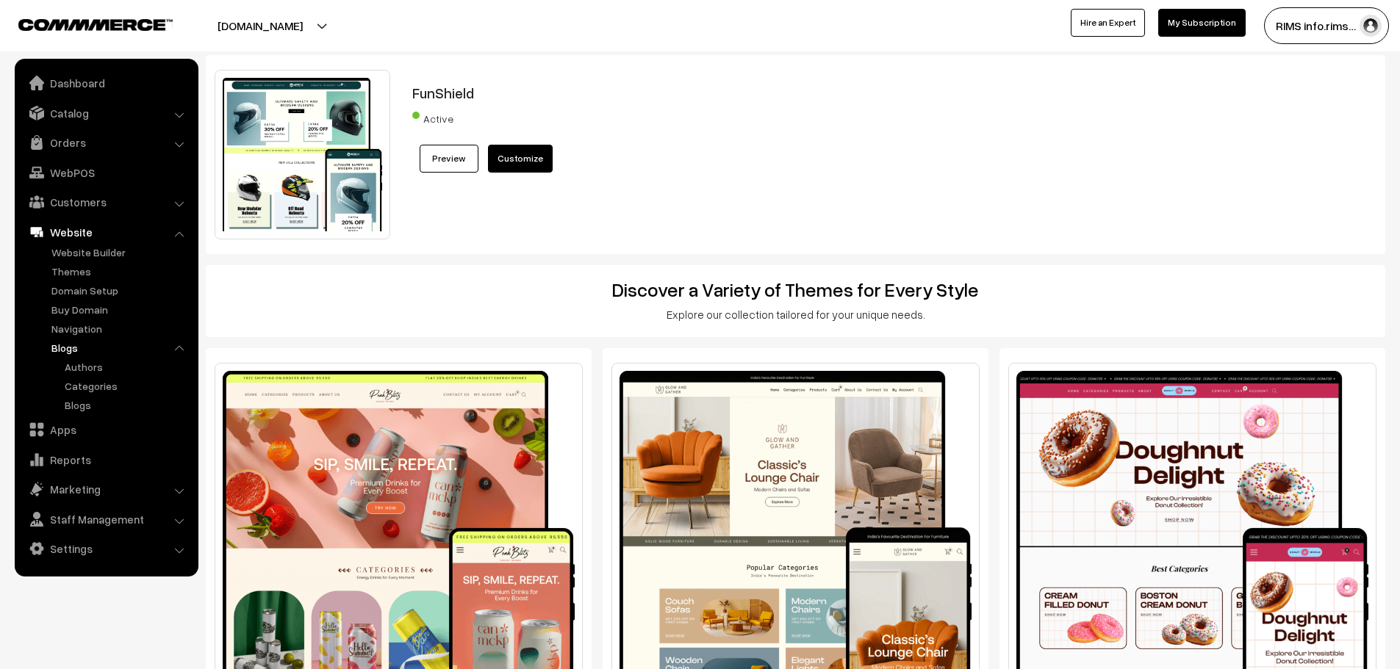
click at [528, 163] on link "Customize" at bounding box center [520, 159] width 65 height 28
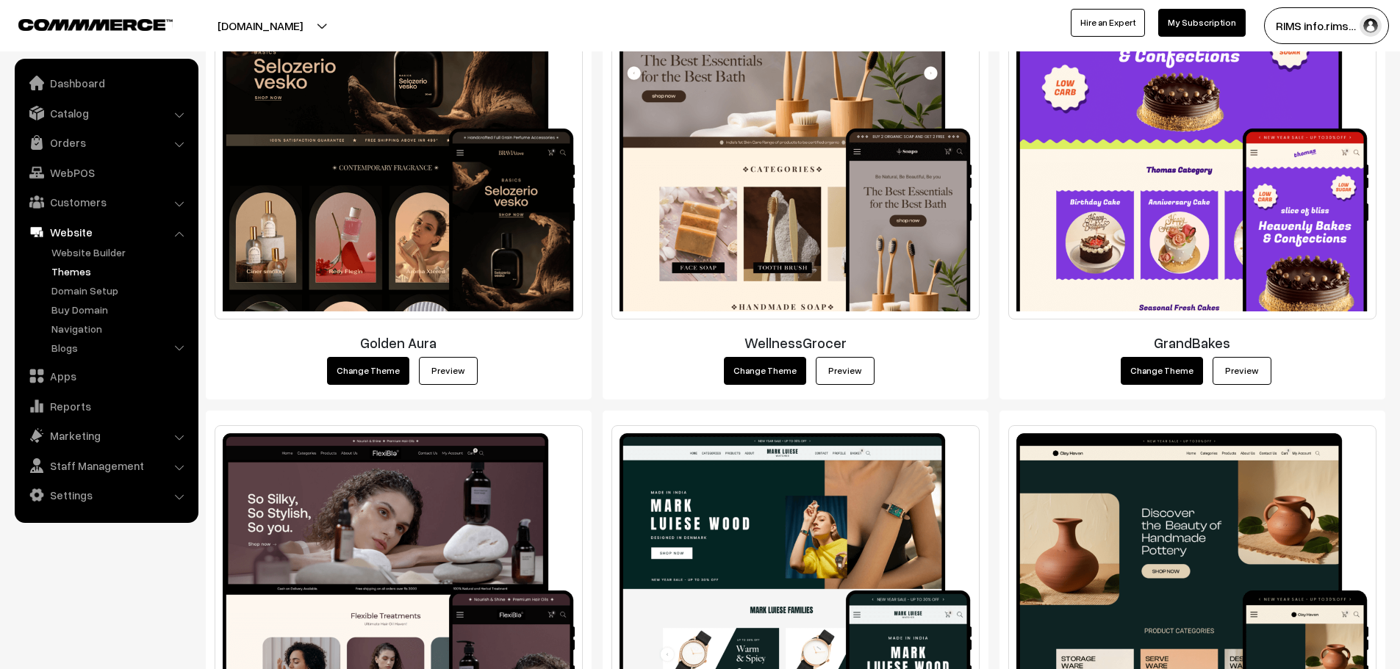
scroll to position [1323, 0]
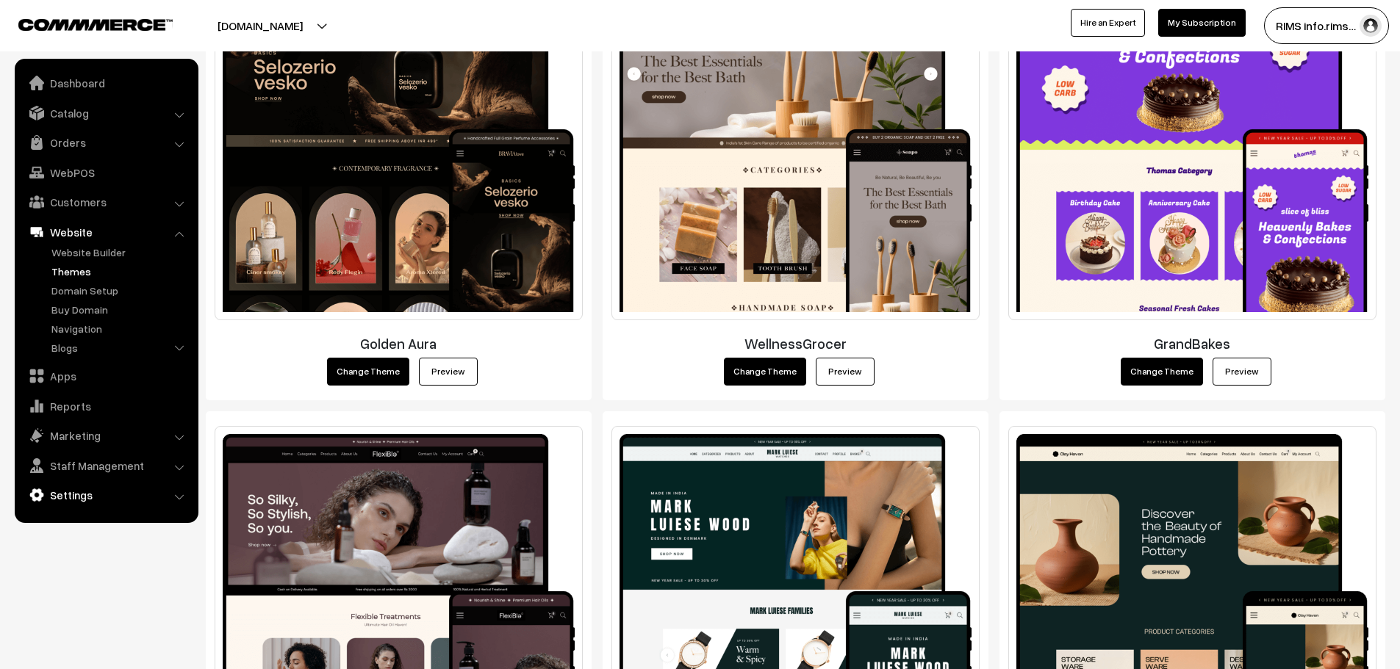
click at [104, 489] on link "Settings" at bounding box center [105, 495] width 175 height 26
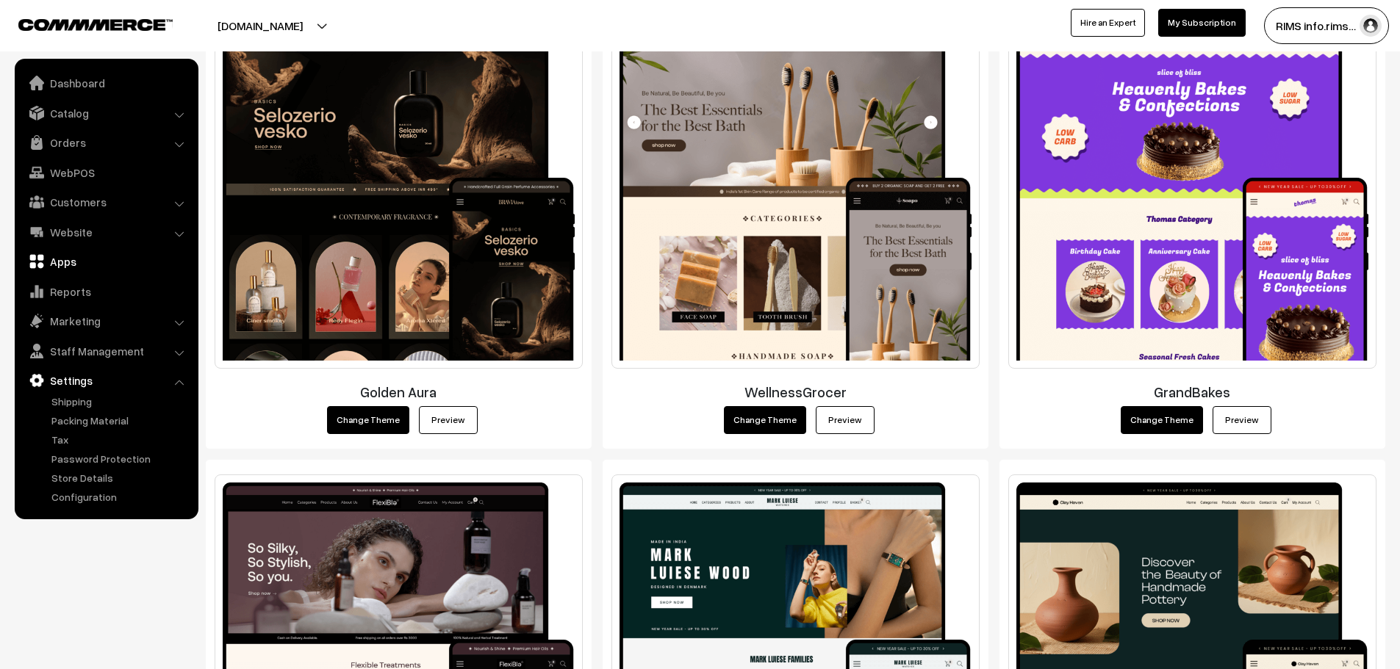
scroll to position [1250, 0]
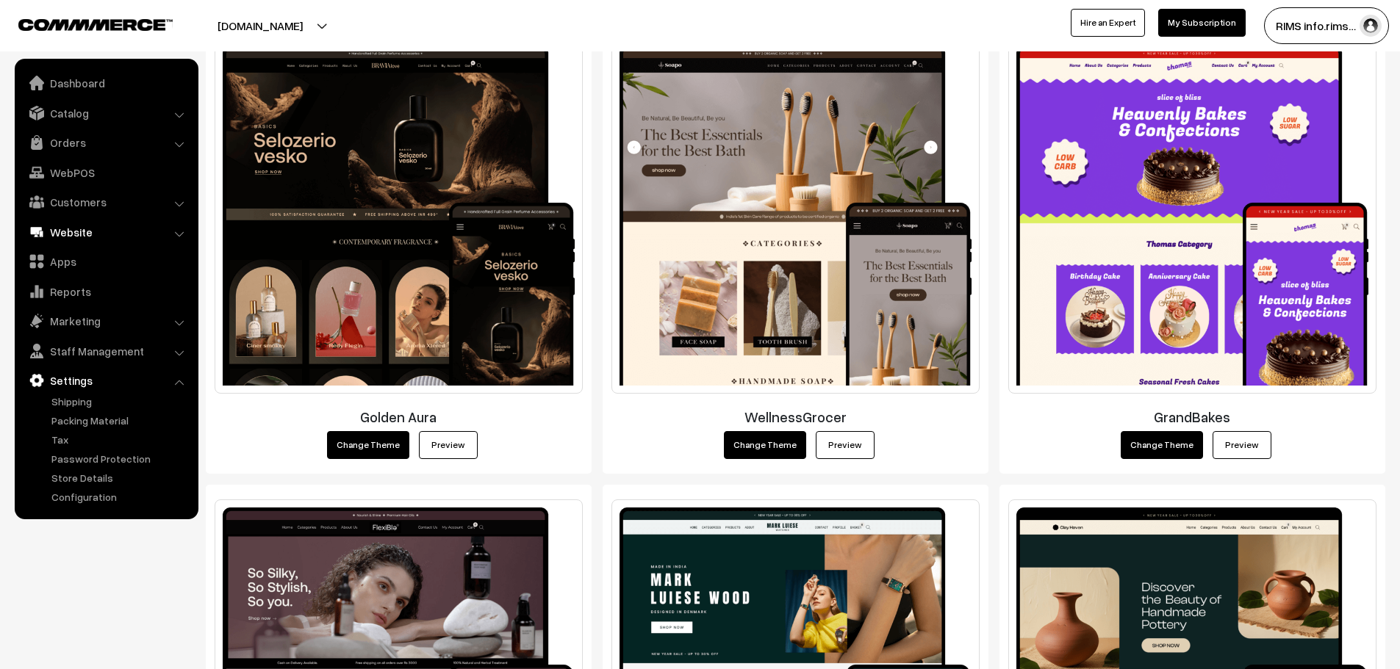
click at [76, 240] on link "Website" at bounding box center [105, 232] width 175 height 26
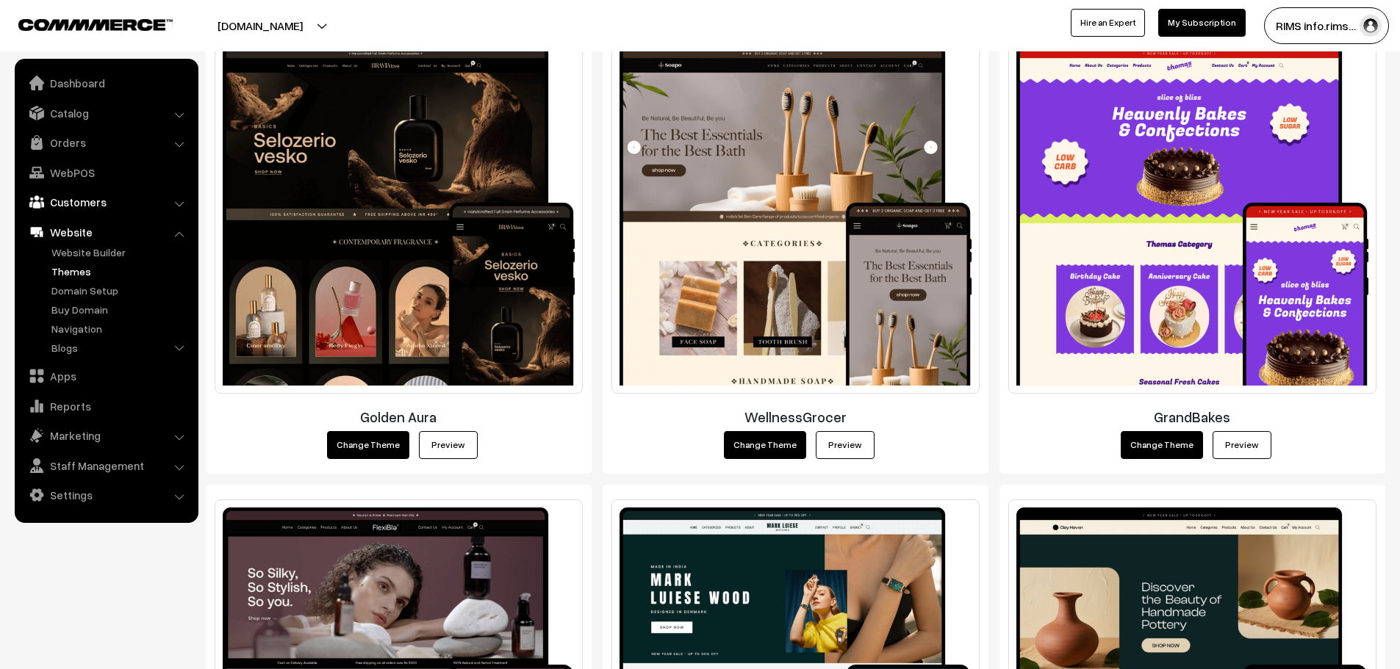
click at [109, 209] on link "Customers" at bounding box center [105, 202] width 175 height 26
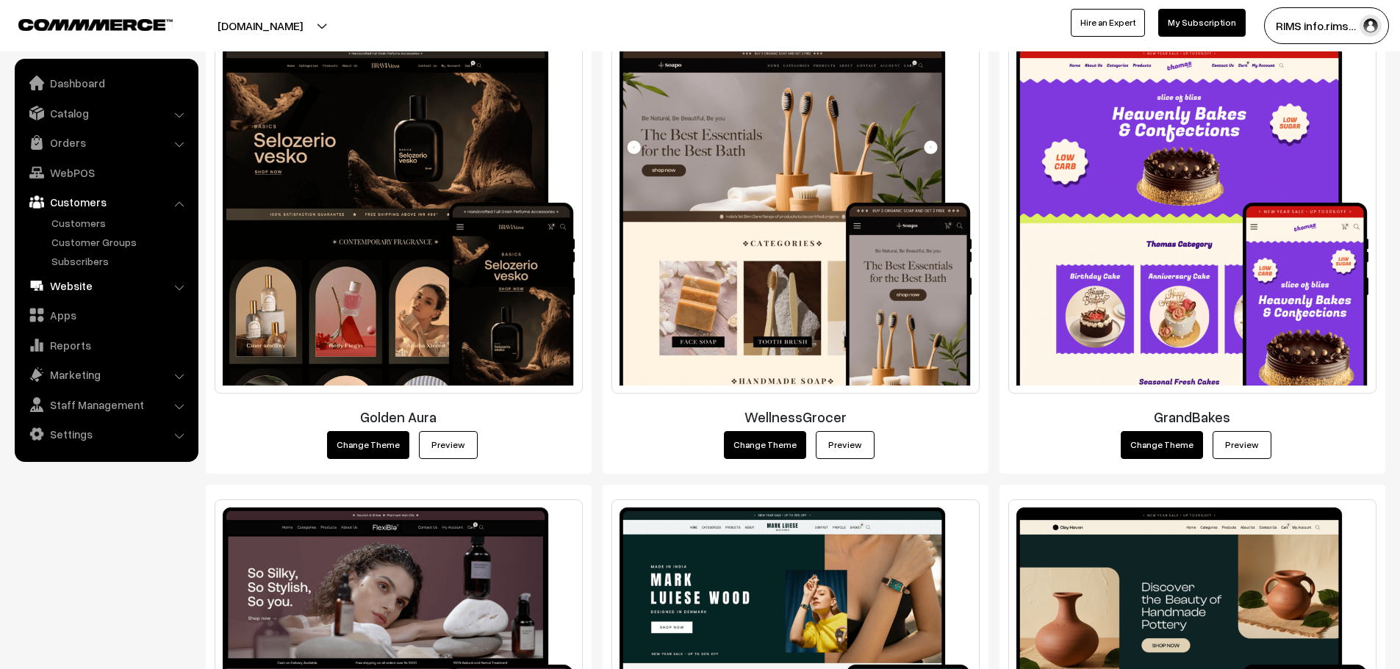
click at [102, 289] on link "Website" at bounding box center [105, 286] width 175 height 26
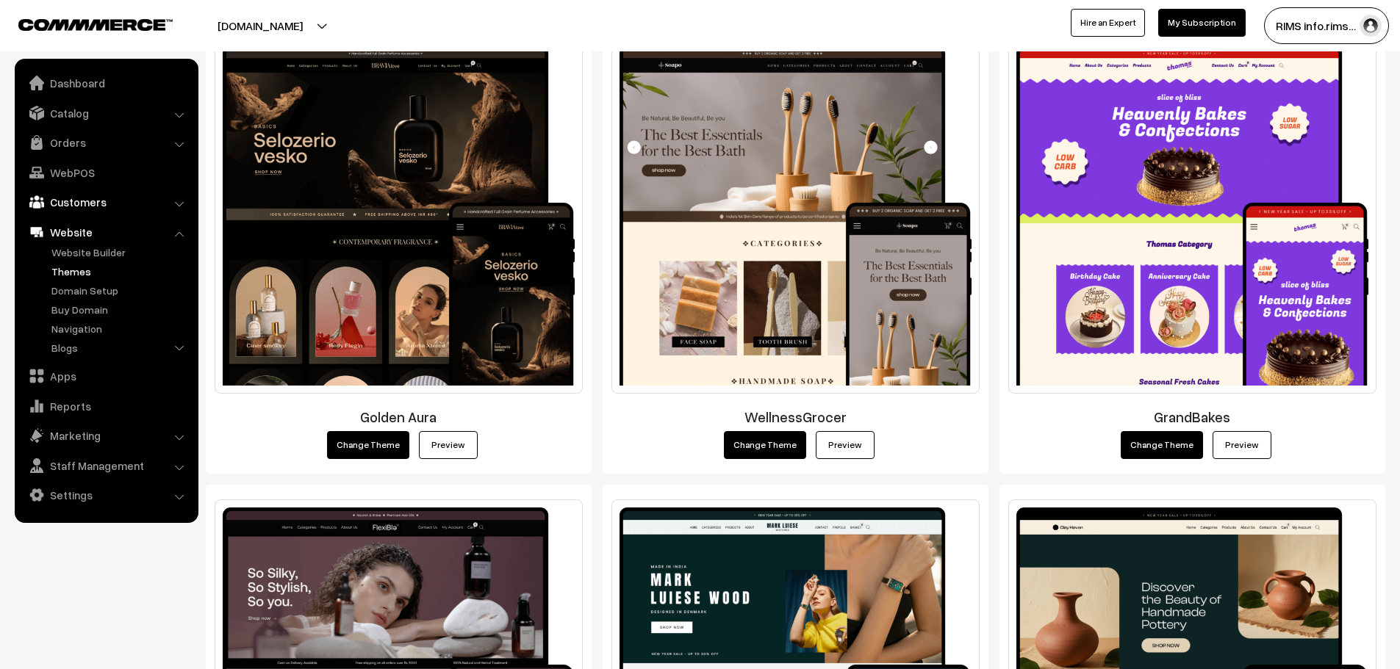
click at [126, 208] on link "Customers" at bounding box center [105, 202] width 175 height 26
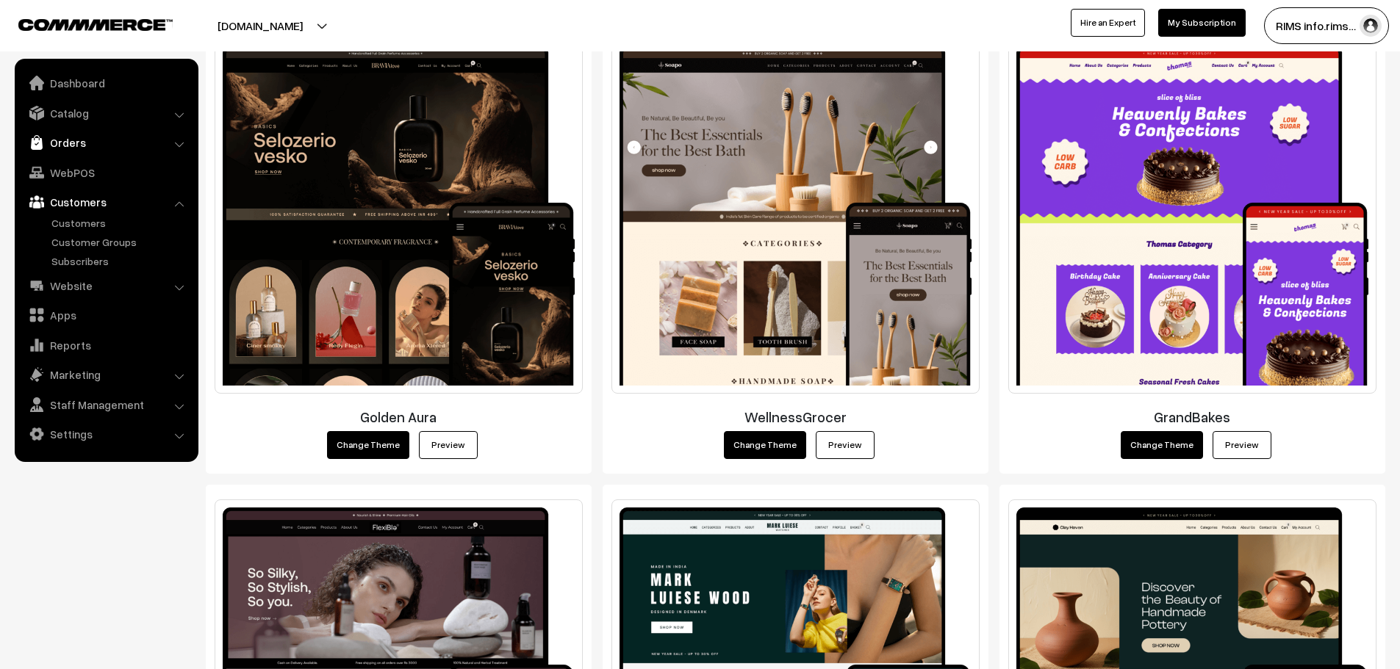
click at [157, 148] on link "Orders" at bounding box center [105, 142] width 175 height 26
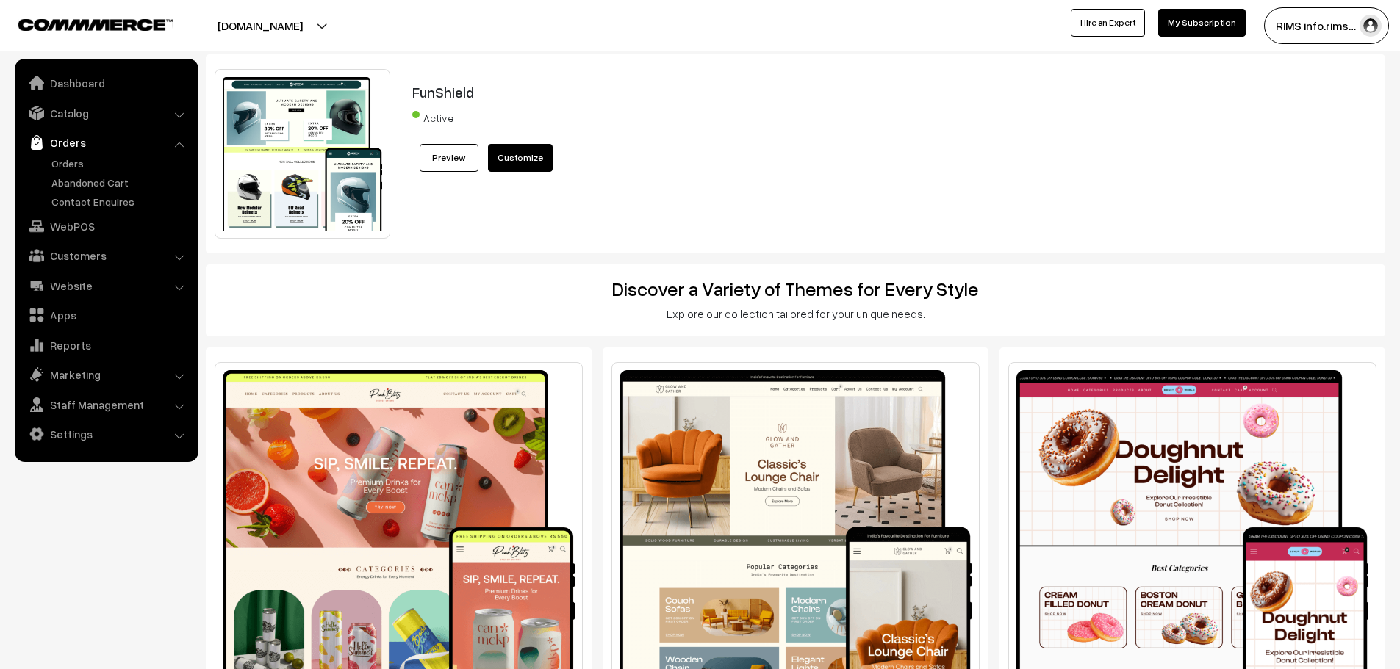
scroll to position [0, 0]
click at [1168, 17] on link "My Subscription" at bounding box center [1201, 23] width 87 height 28
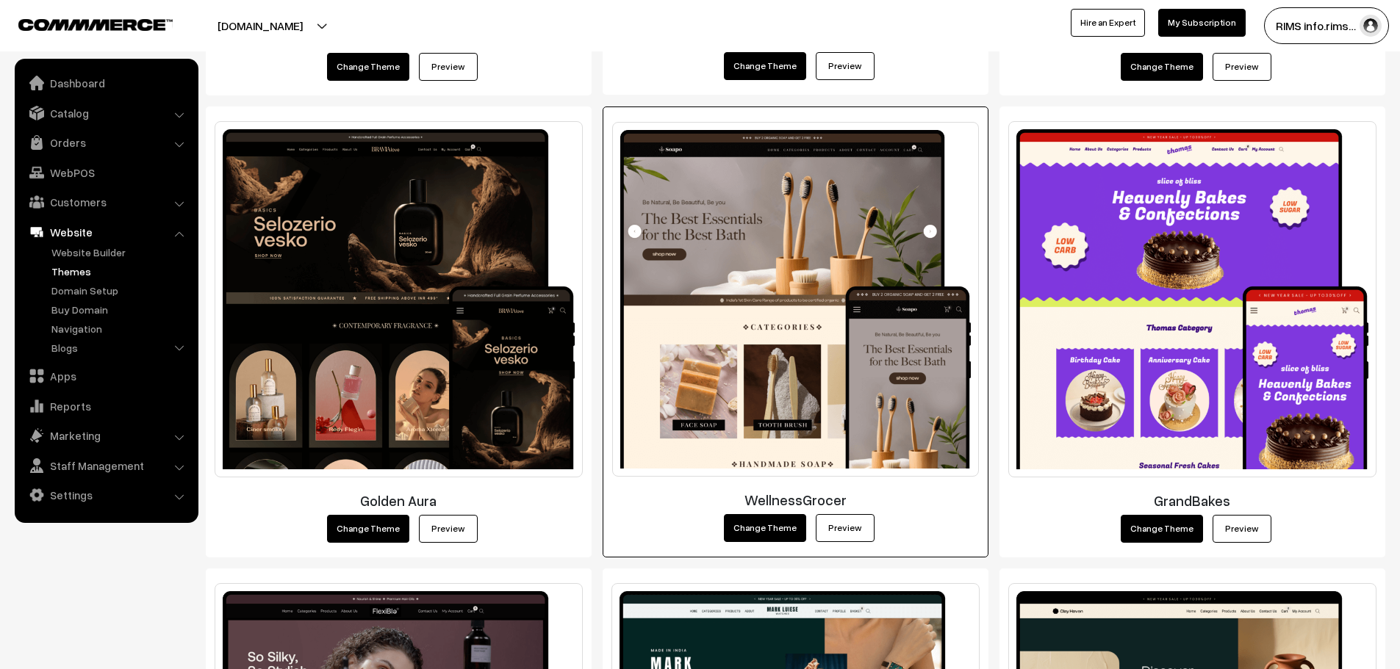
scroll to position [1396, 0]
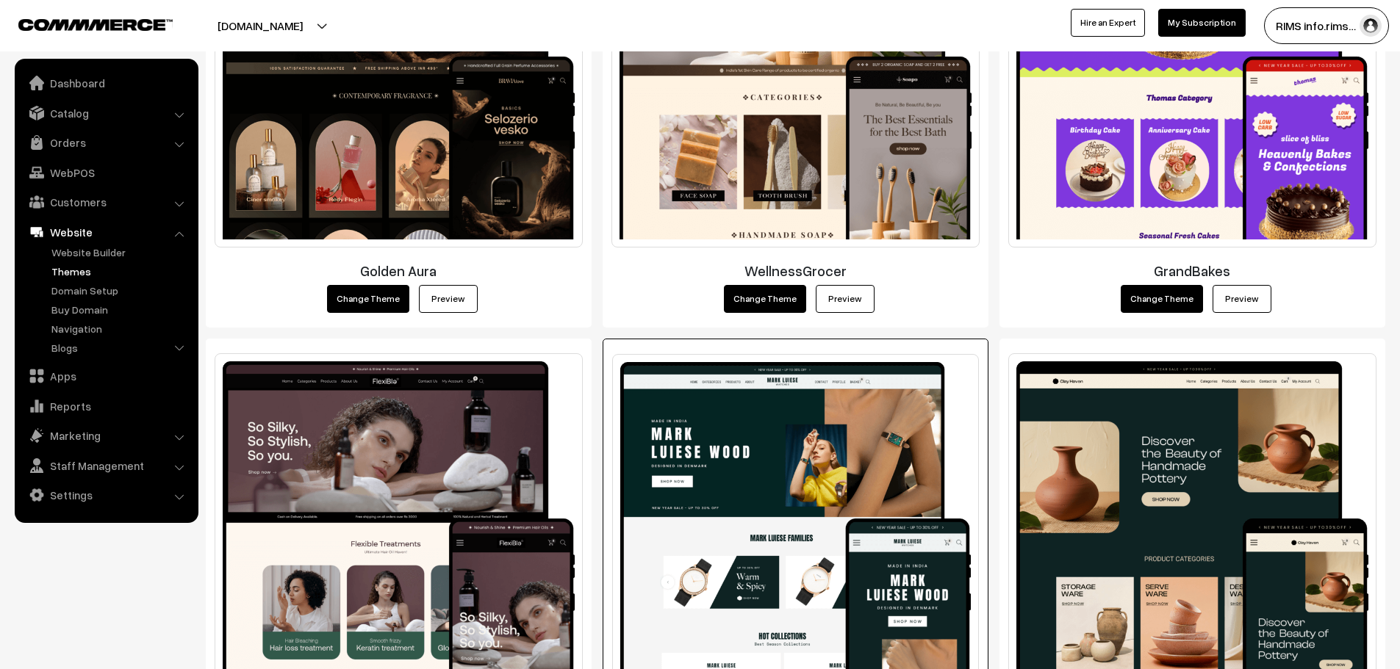
click at [738, 439] on img at bounding box center [795, 531] width 367 height 355
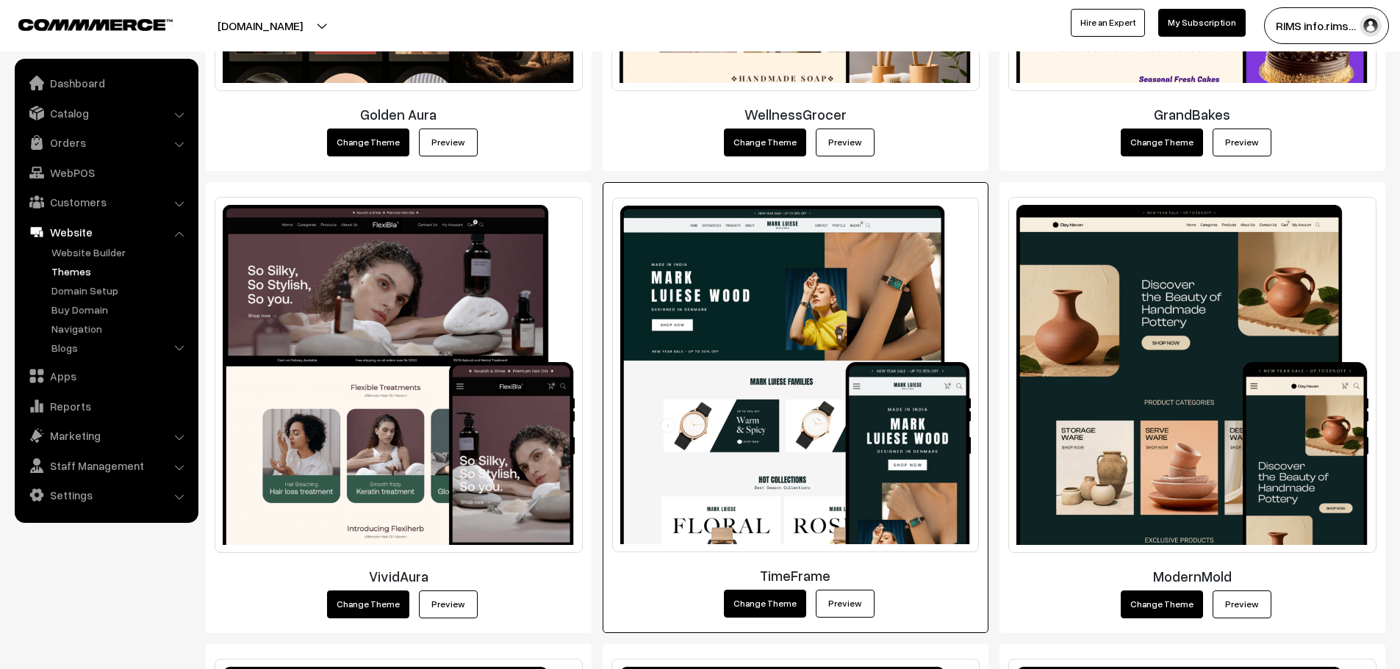
scroll to position [1764, 0]
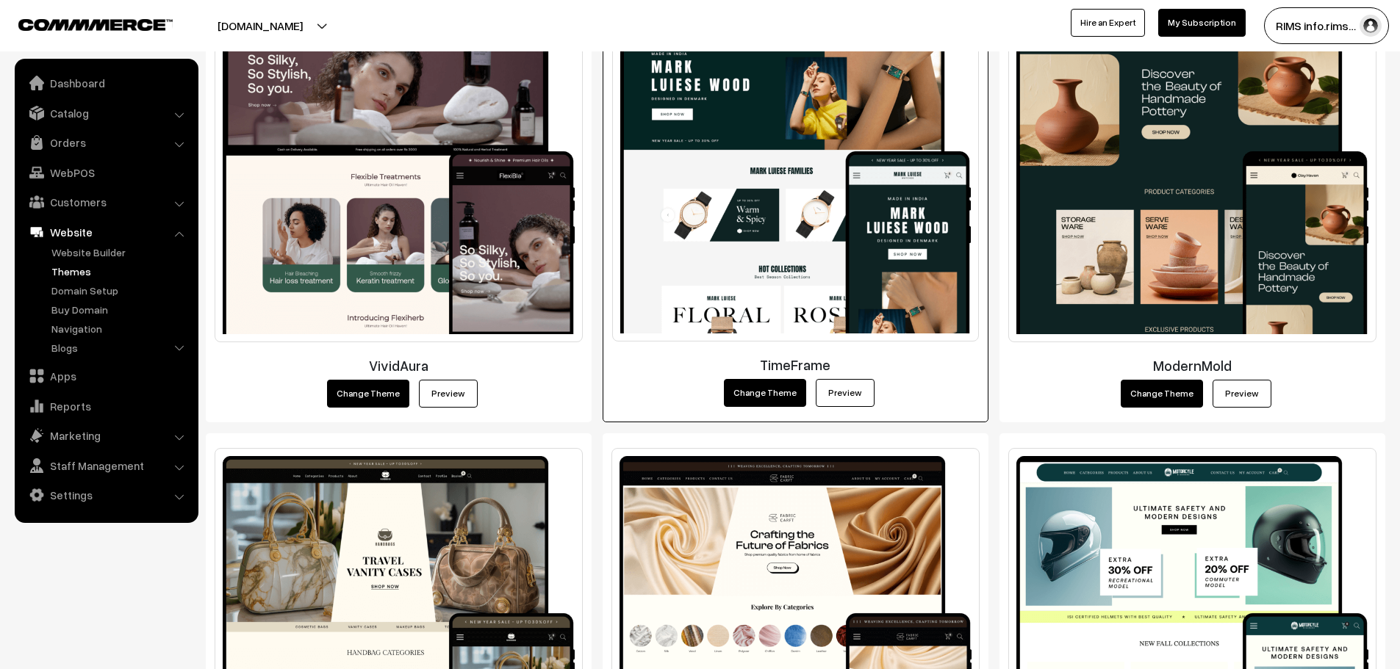
click at [780, 393] on button "Change Theme" at bounding box center [765, 393] width 82 height 28
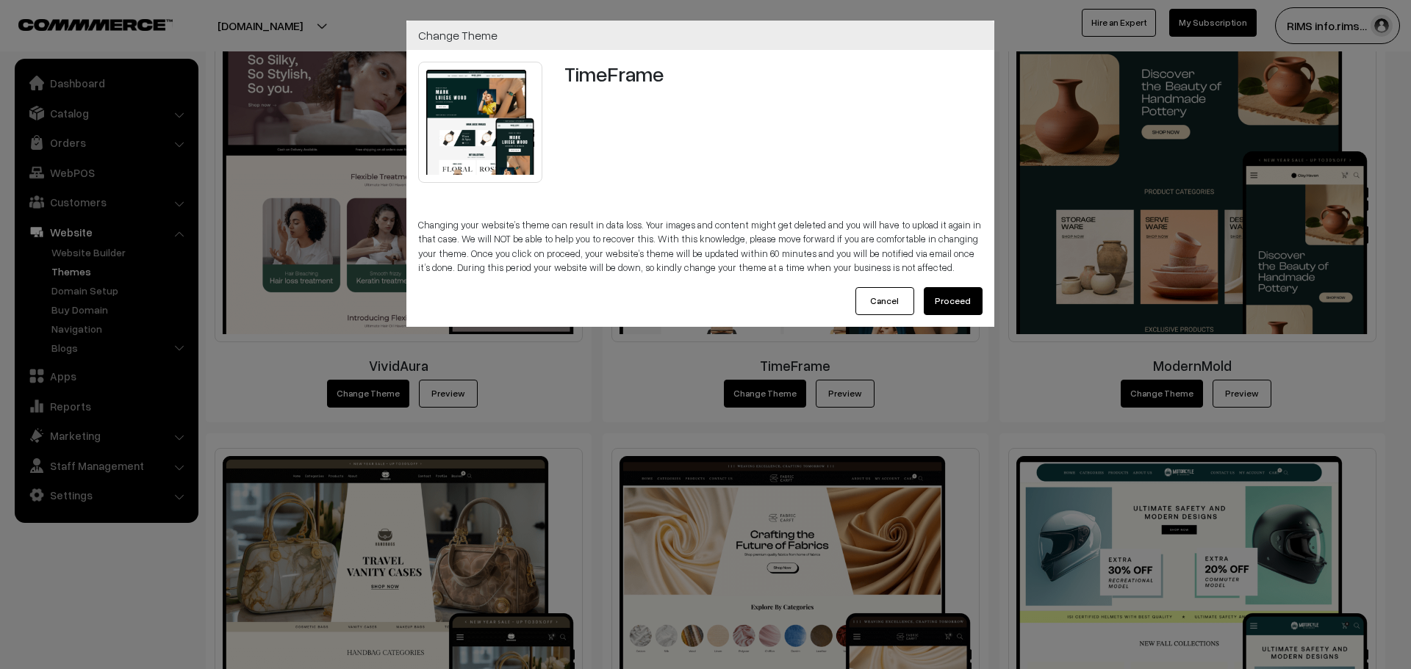
click at [896, 306] on button "Cancel" at bounding box center [884, 301] width 59 height 28
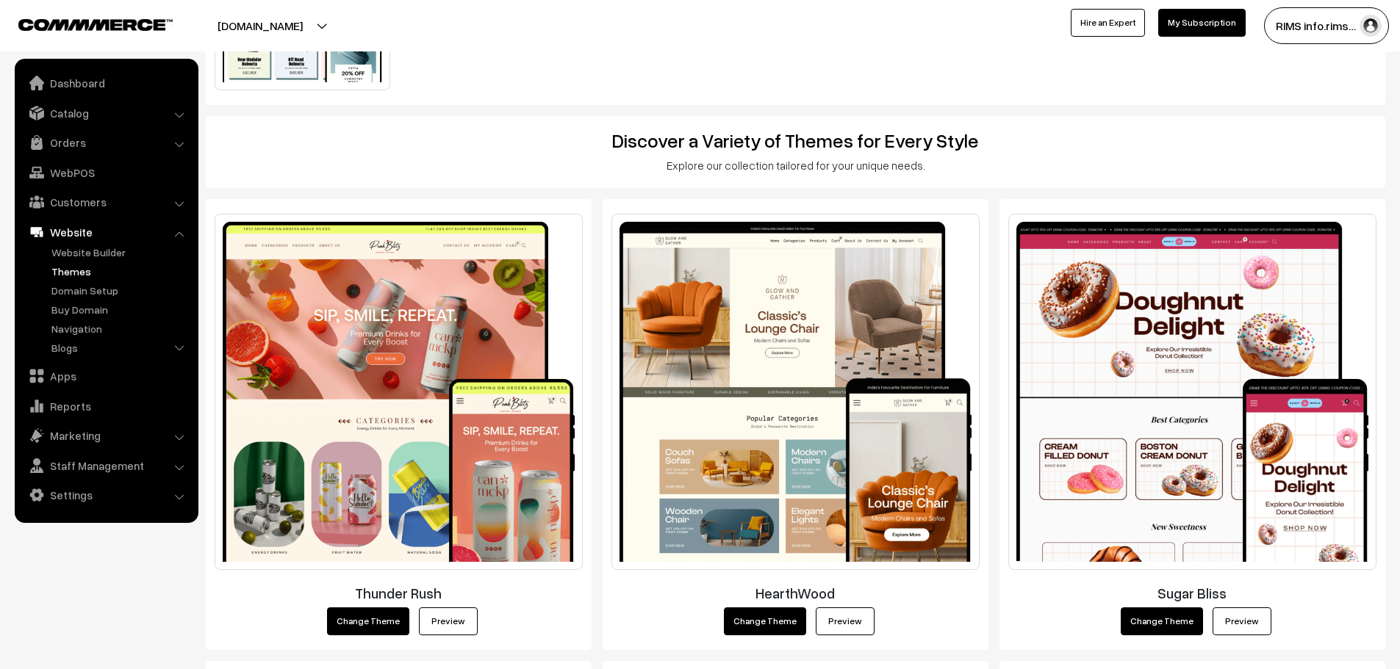
scroll to position [0, 0]
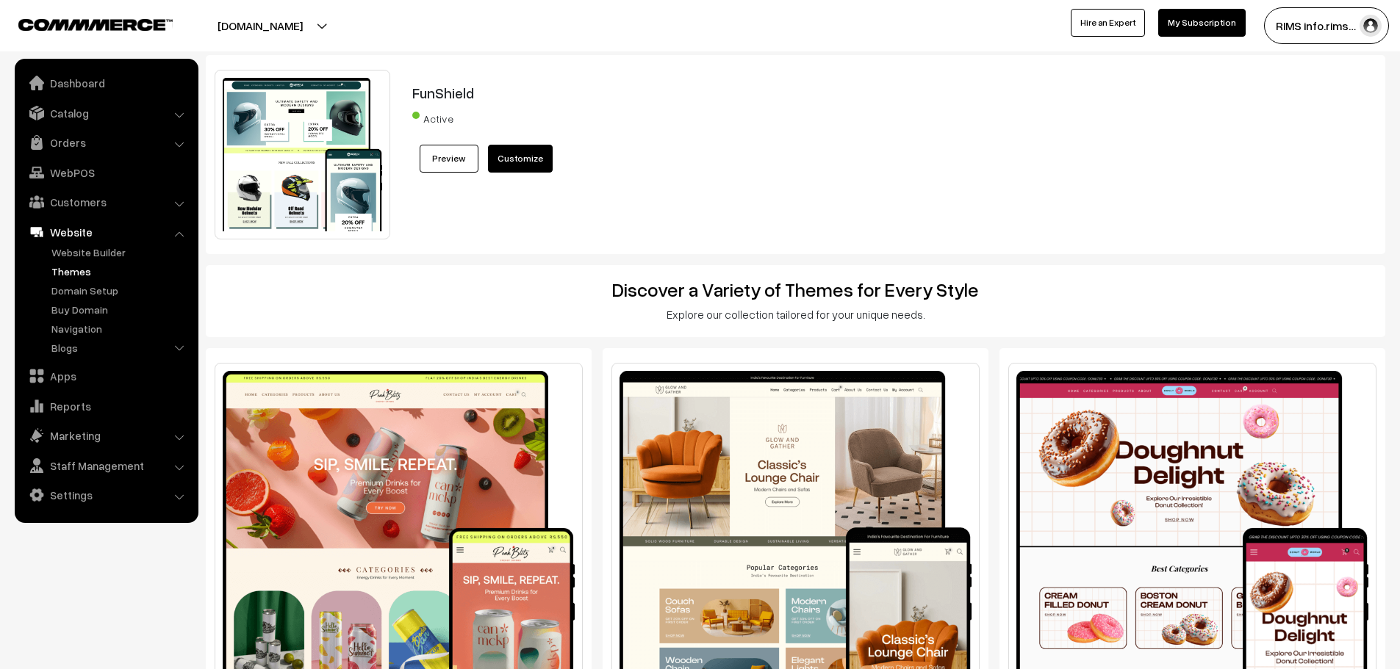
click at [535, 159] on link "Customize" at bounding box center [520, 159] width 65 height 28
click at [117, 87] on link "Dashboard" at bounding box center [105, 83] width 175 height 26
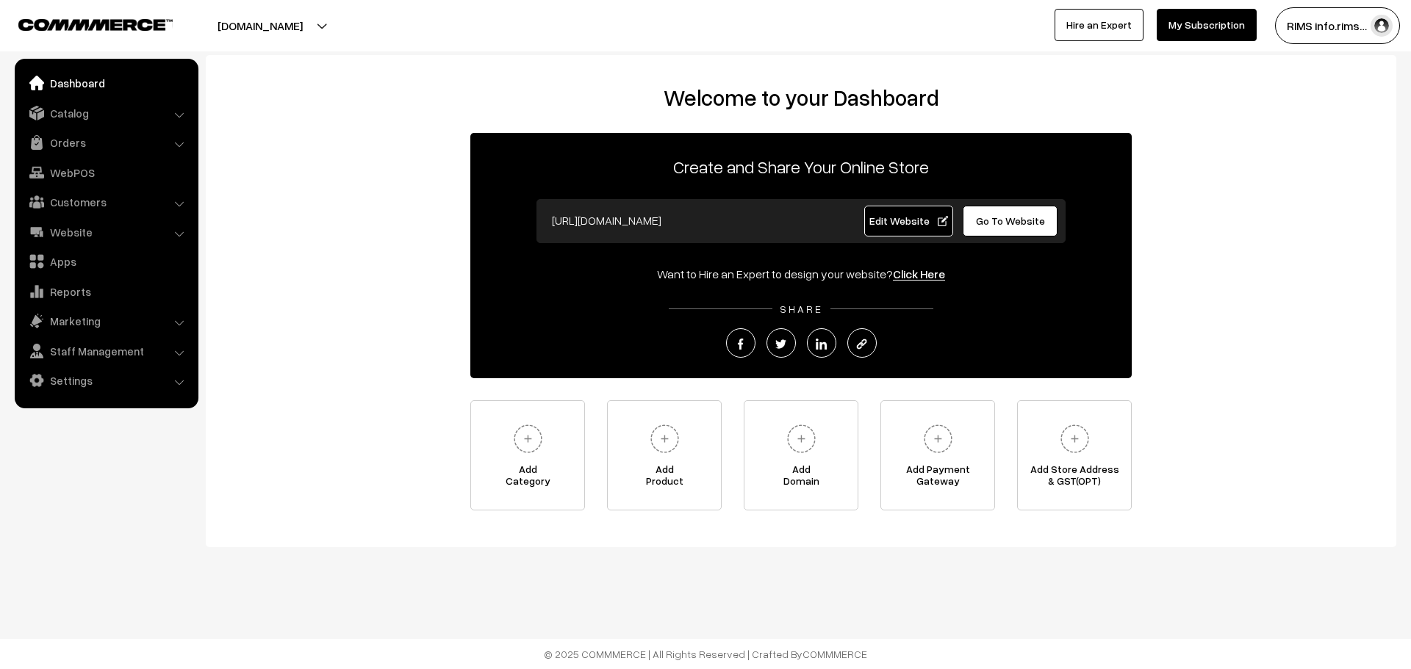
click at [901, 223] on span "Edit Website" at bounding box center [908, 221] width 79 height 12
click at [112, 230] on link "Website" at bounding box center [105, 232] width 175 height 26
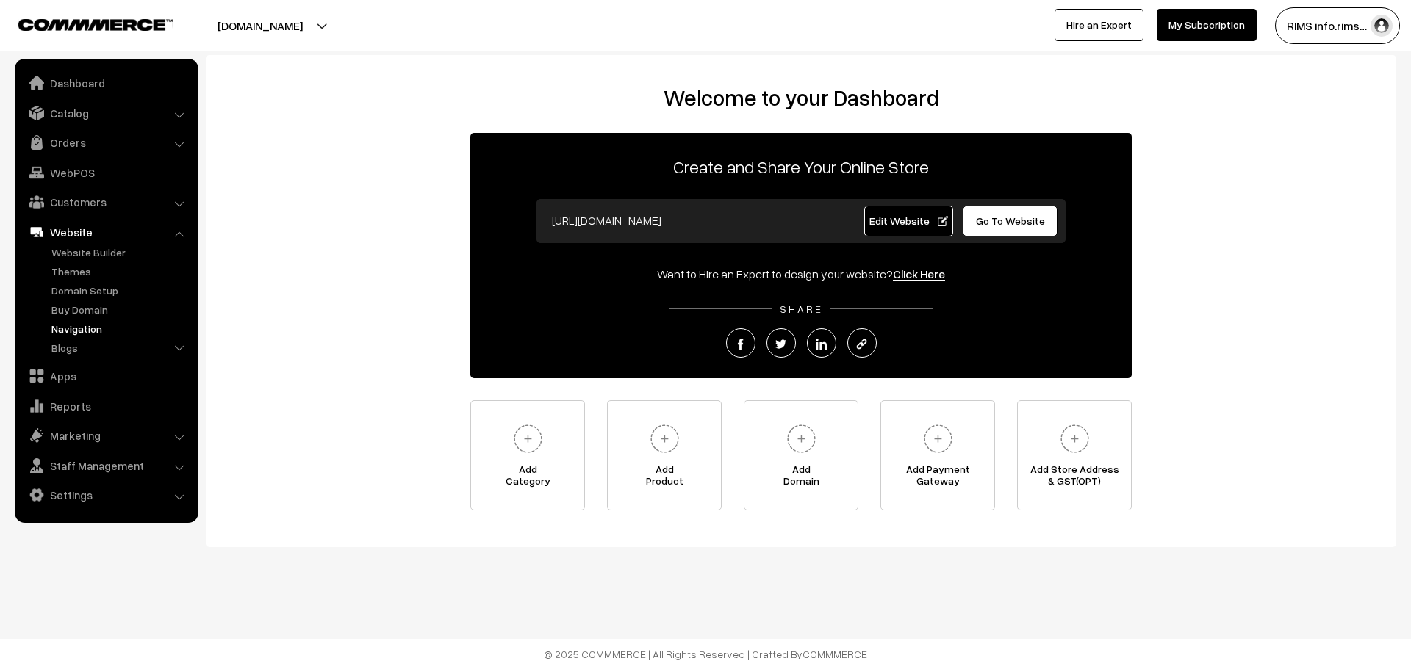
click at [80, 334] on link "Navigation" at bounding box center [120, 328] width 145 height 15
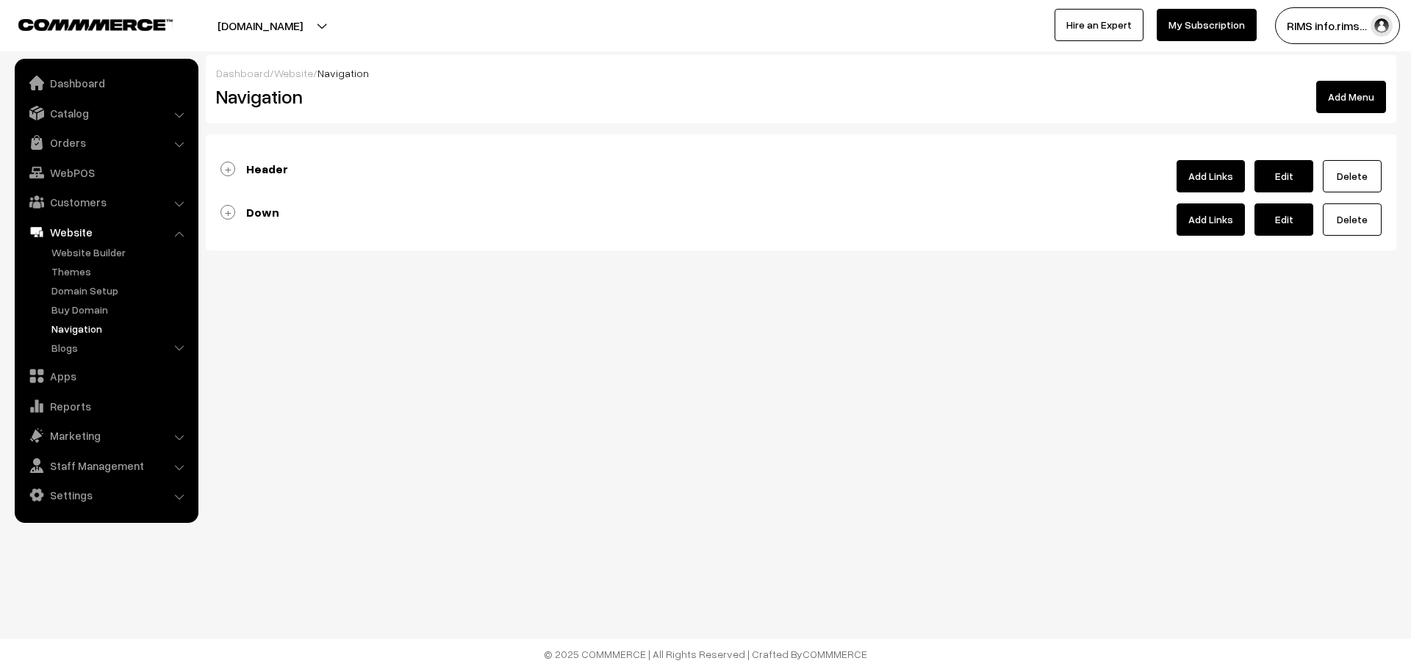
click at [238, 170] on link "Header" at bounding box center [254, 169] width 68 height 15
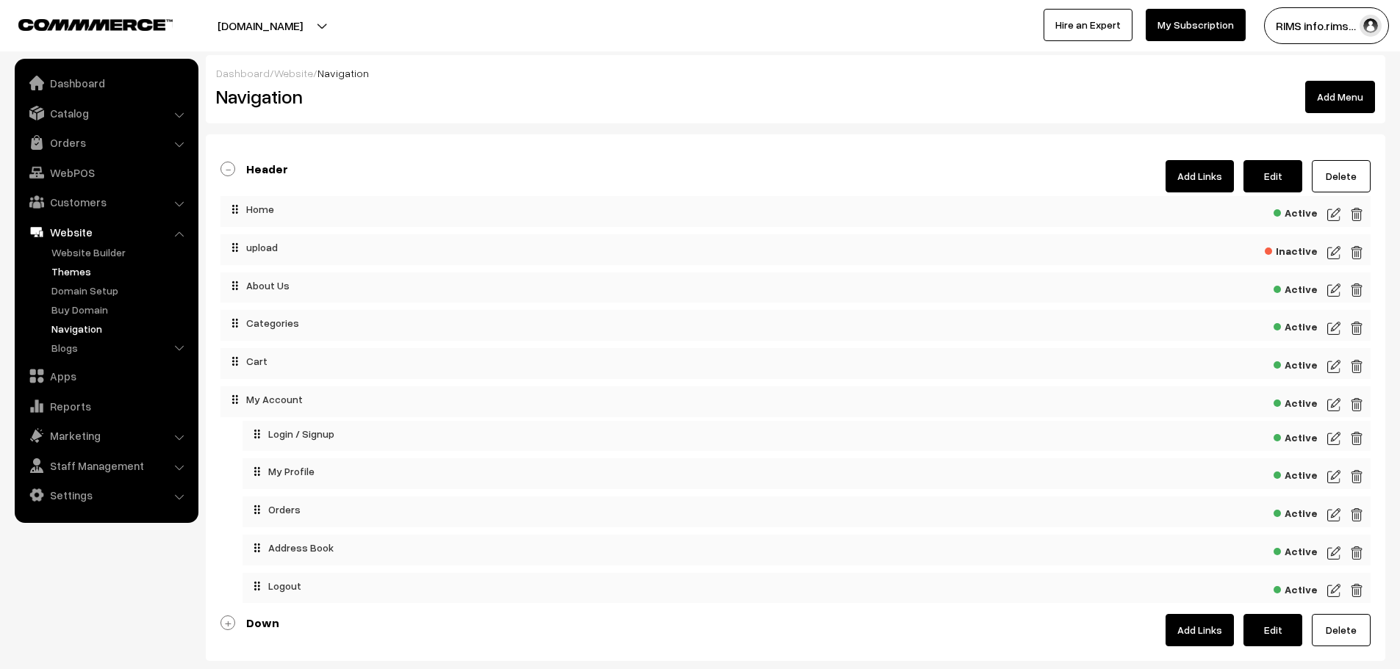
click at [108, 276] on link "Themes" at bounding box center [120, 271] width 145 height 15
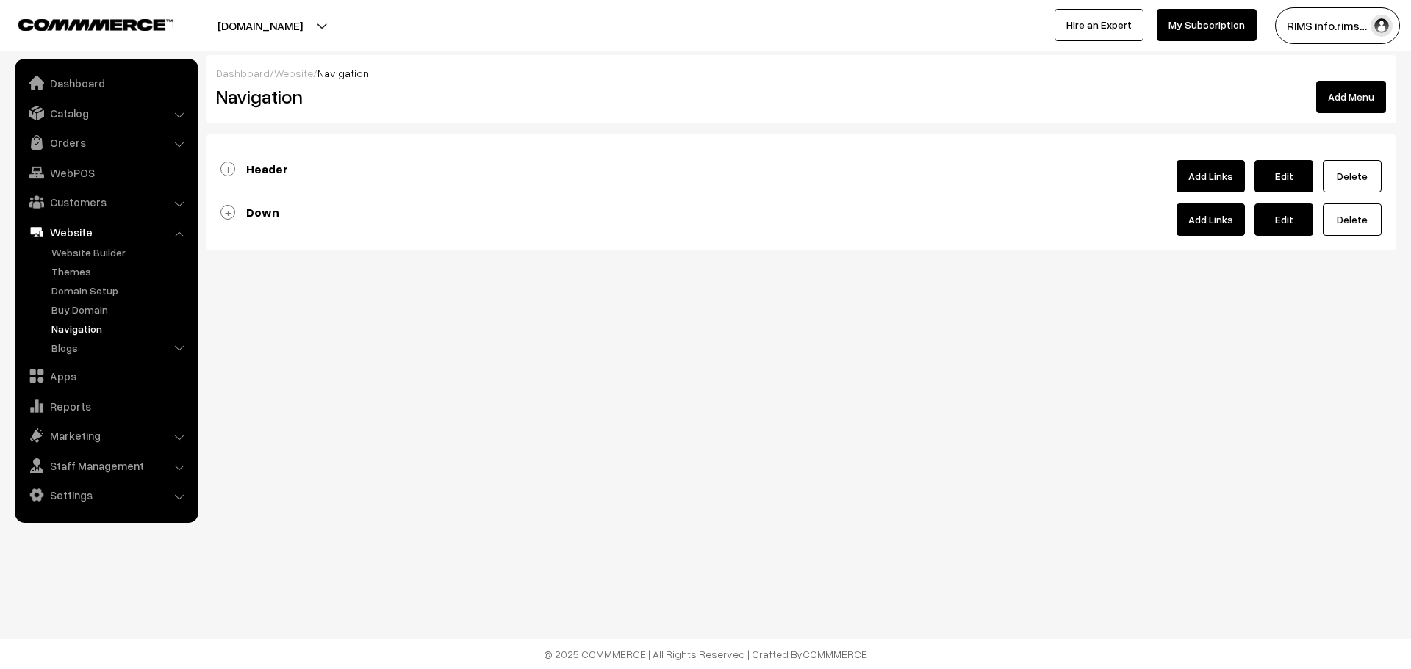
click at [231, 169] on link "Header" at bounding box center [254, 169] width 68 height 15
